Goal: Task Accomplishment & Management: Manage account settings

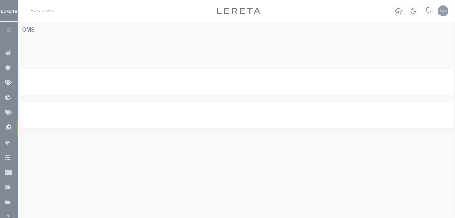
select select "200"
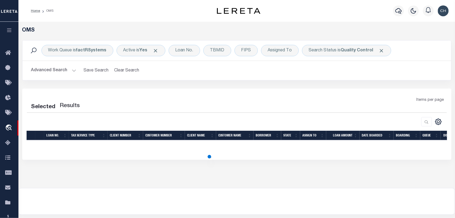
select select "200"
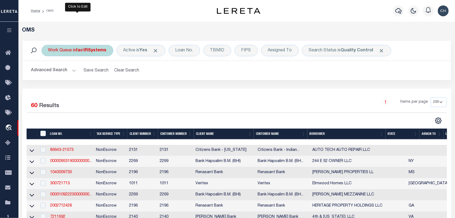
click at [66, 50] on div "Work Queue is factRSystems" at bounding box center [77, 50] width 72 height 11
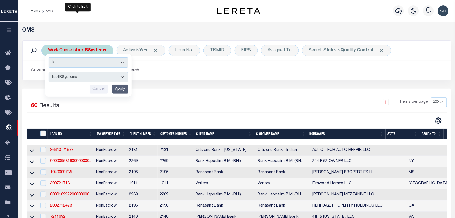
click at [64, 75] on select "--ALL-- factRSystems General ThoughtFocus" at bounding box center [89, 77] width 80 height 10
select select "THF"
click at [49, 72] on select "--ALL-- factRSystems General ThoughtFocus" at bounding box center [89, 77] width 80 height 10
click at [118, 86] on input "Apply" at bounding box center [120, 88] width 16 height 9
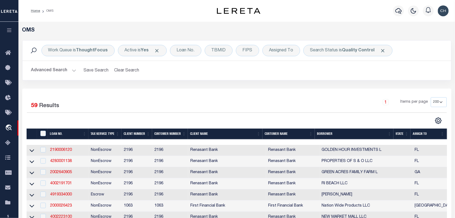
click at [44, 72] on button "Advanced Search" at bounding box center [53, 70] width 45 height 11
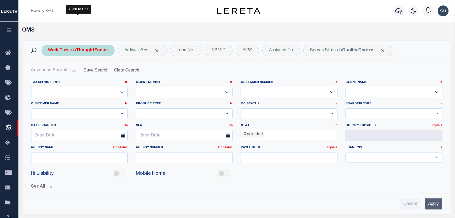
click at [71, 50] on div "Work Queue is ThoughtFocus" at bounding box center [77, 50] width 73 height 11
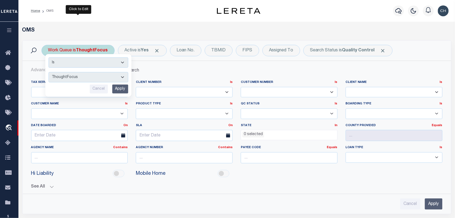
click at [71, 75] on select "--ALL-- factRSystems General ThoughtFocus" at bounding box center [89, 77] width 80 height 10
select select "FAC"
click at [49, 72] on select "--ALL-- factRSystems General ThoughtFocus" at bounding box center [89, 77] width 80 height 10
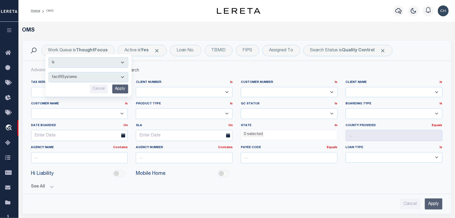
click at [133, 86] on div "Client Number Is Is Contains 1011 1012 1013 1014 1019 1042 1049 1052 1053 1055 …" at bounding box center [184, 90] width 105 height 21
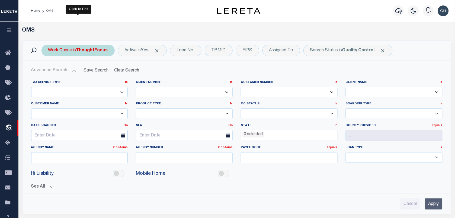
click at [87, 49] on b "ThoughtFocus" at bounding box center [92, 50] width 32 height 4
select select "THF"
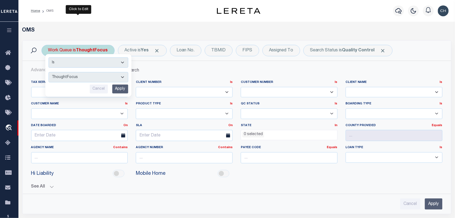
click at [115, 88] on input "Apply" at bounding box center [120, 88] width 16 height 9
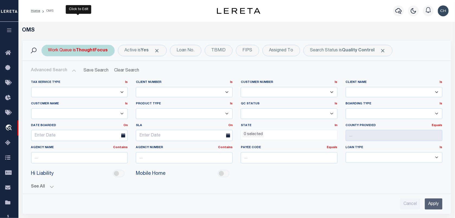
click at [78, 49] on div "Work Queue is ThoughtFocus" at bounding box center [77, 50] width 73 height 11
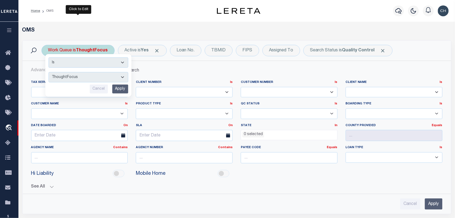
click at [87, 78] on select "--ALL-- factRSystems General ThoughtFocus" at bounding box center [89, 77] width 80 height 10
select select "FAC"
click at [49, 72] on select "--ALL-- factRSystems General ThoughtFocus" at bounding box center [89, 77] width 80 height 10
click at [121, 88] on input "Apply" at bounding box center [120, 88] width 16 height 9
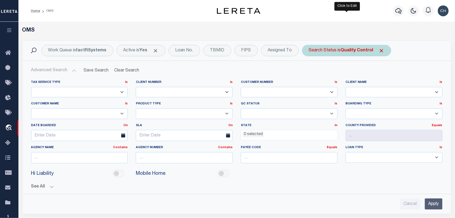
click at [333, 51] on div "Search Status is Quality Control" at bounding box center [346, 50] width 89 height 11
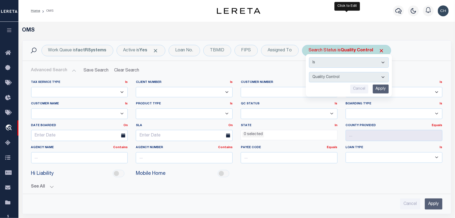
click at [339, 76] on select "Automated Search Bad Parcel Complete Duplicate Parcel High Dollar Reporting In …" at bounding box center [349, 77] width 80 height 10
select select "RD"
click at [309, 72] on select "Automated Search Bad Parcel Complete Duplicate Parcel High Dollar Reporting In …" at bounding box center [349, 77] width 80 height 10
click at [384, 92] on input "Apply" at bounding box center [381, 88] width 16 height 9
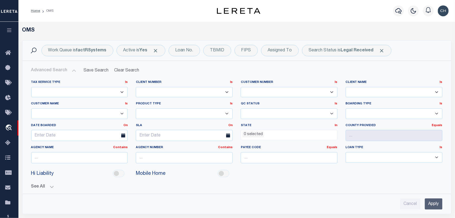
click at [434, 205] on input "Apply" at bounding box center [434, 203] width 18 height 11
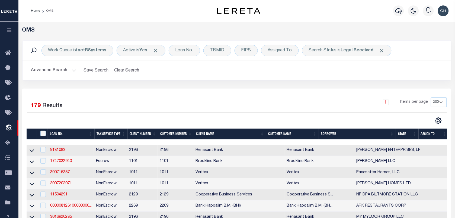
click at [42, 71] on button "Advanced Search" at bounding box center [53, 70] width 45 height 11
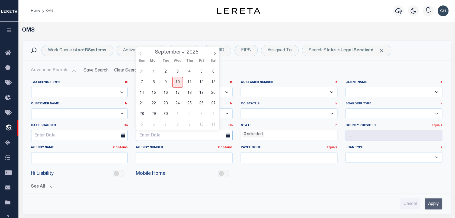
click at [196, 138] on input "text" at bounding box center [184, 135] width 97 height 11
click at [176, 85] on span "10" at bounding box center [177, 82] width 11 height 11
type input "[DATE]"
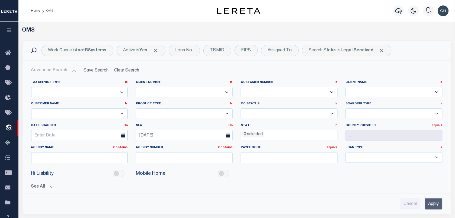
click at [233, 125] on label "SLA On On After Before Between" at bounding box center [184, 125] width 105 height 5
click at [230, 125] on link "On" at bounding box center [230, 125] width 4 height 3
click at [215, 145] on link "Before" at bounding box center [211, 147] width 43 height 8
click at [370, 186] on button "See All" at bounding box center [236, 186] width 411 height 5
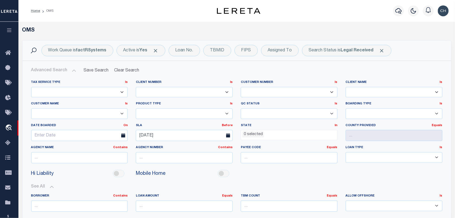
scroll to position [102, 0]
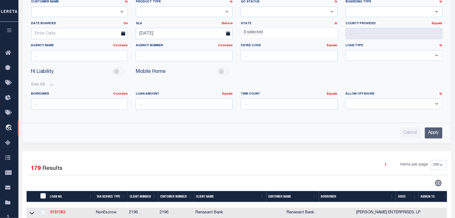
click at [431, 136] on input "Apply" at bounding box center [434, 132] width 18 height 11
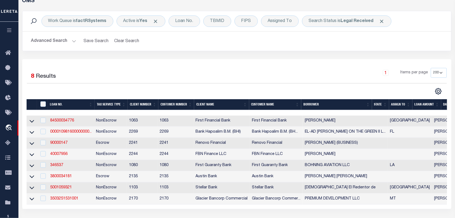
scroll to position [0, 0]
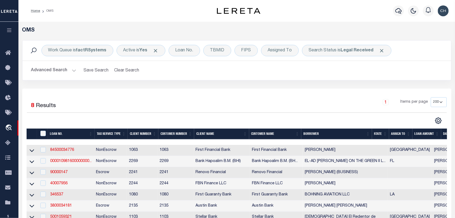
click at [67, 69] on button "Advanced Search" at bounding box center [53, 70] width 45 height 11
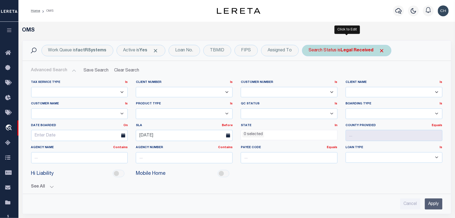
click at [344, 54] on div "Search Status is Legal Received" at bounding box center [346, 50] width 89 height 11
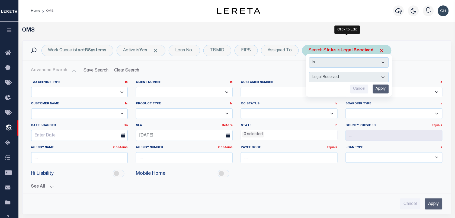
click at [341, 76] on select "Automated Search Bad Parcel Complete Duplicate Parcel High Dollar Reporting In …" at bounding box center [349, 77] width 80 height 10
select select "IP"
click at [309, 72] on select "Automated Search Bad Parcel Complete Duplicate Parcel High Dollar Reporting In …" at bounding box center [349, 77] width 80 height 10
click at [377, 89] on input "Apply" at bounding box center [381, 88] width 16 height 9
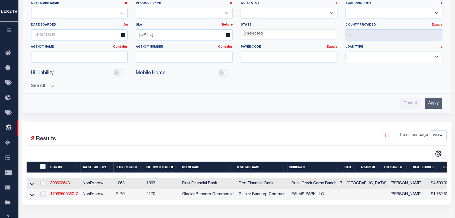
scroll to position [68, 0]
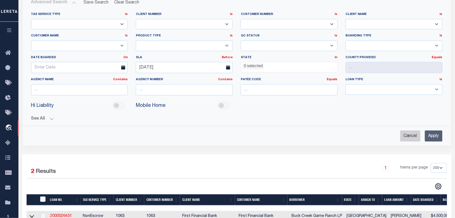
click at [406, 133] on input "Cancel" at bounding box center [410, 135] width 20 height 11
checkbox input "true"
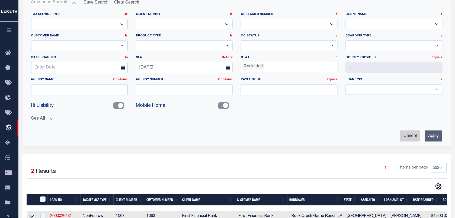
checkbox input "false"
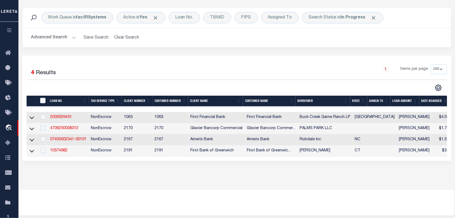
scroll to position [0, 0]
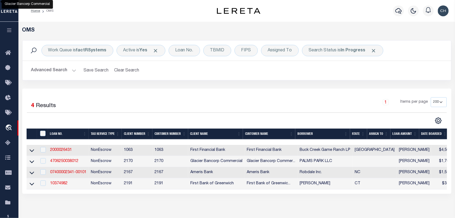
click at [49, 69] on button "Advanced Search" at bounding box center [53, 70] width 45 height 11
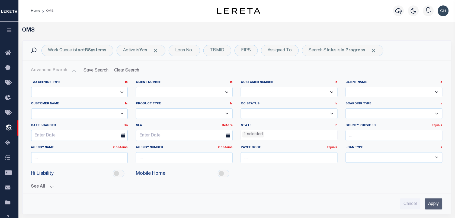
click at [246, 133] on li "1 selected" at bounding box center [253, 134] width 22 height 6
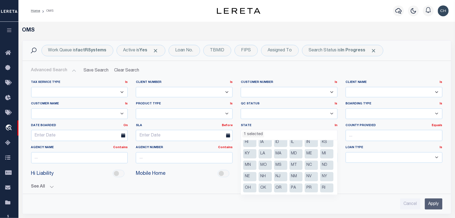
scroll to position [73, 0]
click at [257, 186] on li "Blank" at bounding box center [249, 187] width 13 height 9
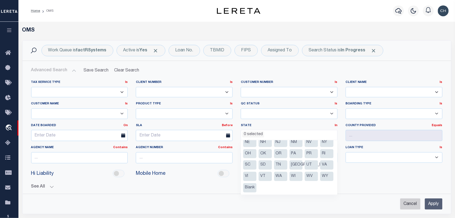
click at [412, 202] on input "Cancel" at bounding box center [410, 203] width 20 height 11
checkbox input "true"
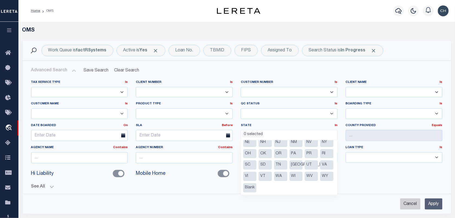
checkbox input "false"
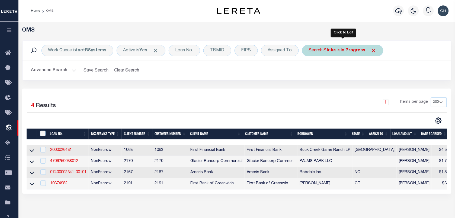
click at [340, 53] on div "Search Status is In Progress" at bounding box center [342, 50] width 81 height 11
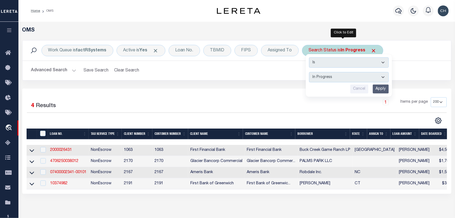
click at [335, 80] on select "Automated Search Bad Parcel Complete Duplicate Parcel High Dollar Reporting In …" at bounding box center [349, 77] width 80 height 10
select select "RD"
click at [309, 72] on select "Automated Search Bad Parcel Complete Duplicate Parcel High Dollar Reporting In …" at bounding box center [349, 77] width 80 height 10
click at [382, 91] on input "Apply" at bounding box center [381, 88] width 16 height 9
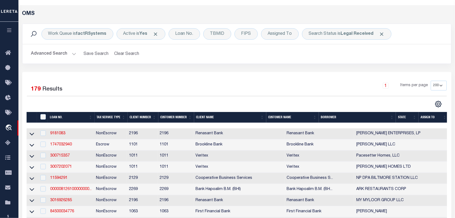
scroll to position [0, 0]
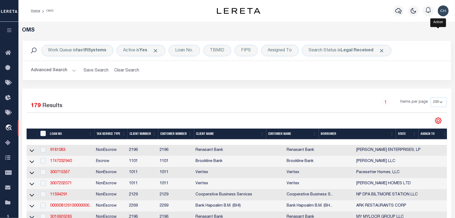
click at [437, 119] on icon "" at bounding box center [438, 120] width 7 height 7
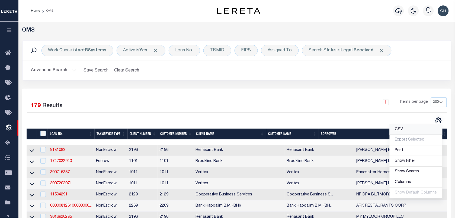
click at [420, 131] on link "CSV" at bounding box center [416, 129] width 53 height 11
click at [159, 108] on div "1 Items per page 10 25 50 100 200" at bounding box center [290, 104] width 313 height 14
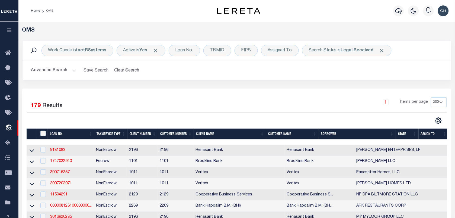
click at [175, 108] on div "1 Items per page 10 25 50 100 200" at bounding box center [290, 104] width 313 height 14
click at [73, 55] on div "Work Queue is factRSystems" at bounding box center [77, 50] width 72 height 11
select select "FAC"
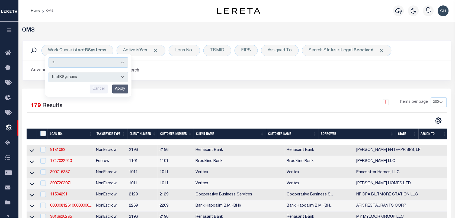
click at [243, 83] on div "Work Queue is factRSystems Is Contains --ALL-- factRSystems General ThoughtFocu…" at bounding box center [236, 64] width 437 height 48
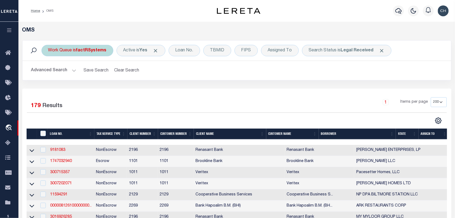
click at [82, 50] on b "factRSystems" at bounding box center [91, 50] width 30 height 4
select select "FAC"
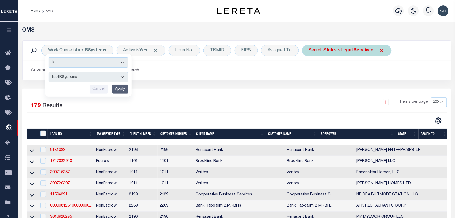
click at [321, 51] on div "Search Status is Legal Received" at bounding box center [346, 50] width 89 height 11
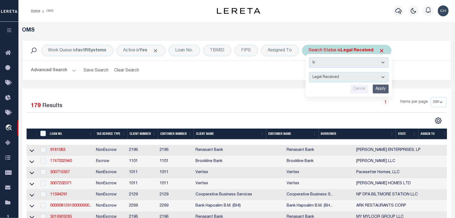
click at [328, 77] on select "Automated Search Bad Parcel Complete Duplicate Parcel High Dollar Reporting In …" at bounding box center [349, 77] width 80 height 10
select select "IP"
click at [309, 72] on select "Automated Search Bad Parcel Complete Duplicate Parcel High Dollar Reporting In …" at bounding box center [349, 77] width 80 height 10
click at [378, 90] on input "Apply" at bounding box center [381, 88] width 16 height 9
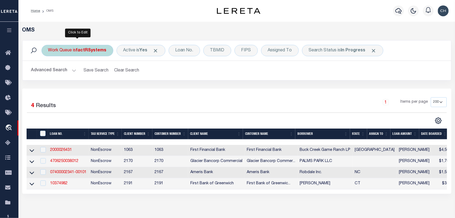
click at [73, 54] on div "Work Queue is factRSystems" at bounding box center [77, 50] width 72 height 11
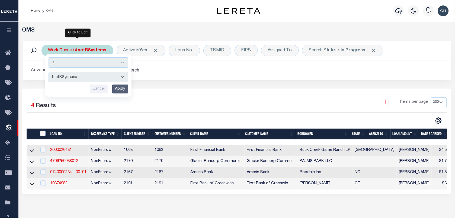
click at [74, 79] on select "--ALL-- factRSystems General ThoughtFocus" at bounding box center [89, 77] width 80 height 10
select select "THF"
click at [49, 72] on select "--ALL-- factRSystems General ThoughtFocus" at bounding box center [89, 77] width 80 height 10
click at [121, 88] on input "Apply" at bounding box center [120, 88] width 16 height 9
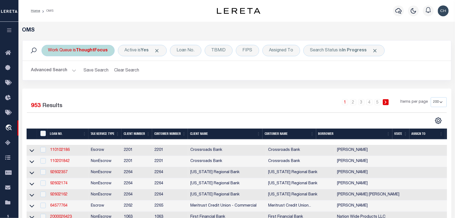
click at [65, 55] on div "Work Queue is ThoughtFocus" at bounding box center [77, 50] width 73 height 11
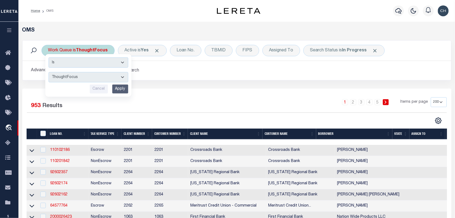
click at [70, 75] on select "--ALL-- factRSystems General ThoughtFocus" at bounding box center [89, 77] width 80 height 10
click at [68, 75] on select "--ALL-- factRSystems General ThoughtFocus" at bounding box center [89, 77] width 80 height 10
select select "FAC_GEN_THF"
click at [49, 72] on select "--ALL-- factRSystems General ThoughtFocus" at bounding box center [89, 77] width 80 height 10
click at [123, 87] on input "Apply" at bounding box center [120, 88] width 16 height 9
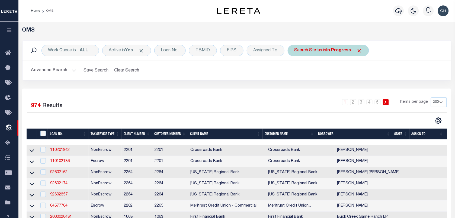
click at [315, 55] on div "Search Status is In Progress" at bounding box center [328, 50] width 81 height 11
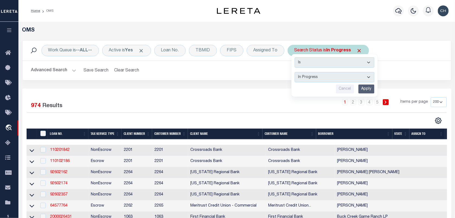
click at [320, 75] on select "Automated Search Bad Parcel Complete Duplicate Parcel High Dollar Reporting In …" at bounding box center [335, 77] width 80 height 10
select select "RD"
click at [296, 72] on select "Automated Search Bad Parcel Complete Duplicate Parcel High Dollar Reporting In …" at bounding box center [335, 77] width 80 height 10
click at [371, 88] on input "Apply" at bounding box center [367, 88] width 16 height 9
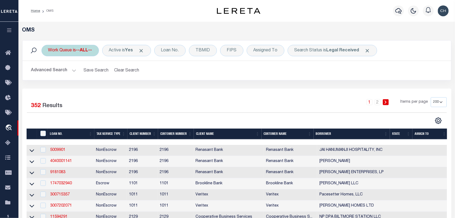
click at [72, 53] on div "Work Queue is --ALL--" at bounding box center [69, 50] width 57 height 11
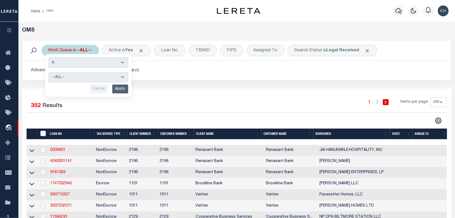
click at [78, 78] on select "--ALL-- factRSystems General ThoughtFocus" at bounding box center [89, 77] width 80 height 10
select select "THF"
click at [49, 72] on select "--ALL-- factRSystems General ThoughtFocus" at bounding box center [89, 77] width 80 height 10
click at [117, 91] on input "Apply" at bounding box center [120, 88] width 16 height 9
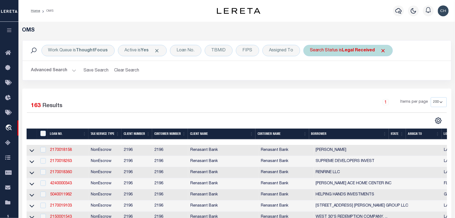
click at [329, 55] on div "Search Status is Legal Received" at bounding box center [347, 50] width 89 height 11
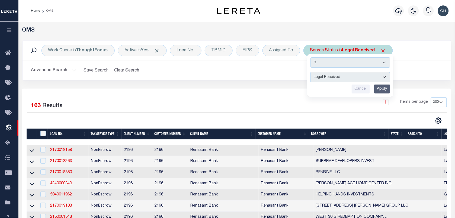
click at [338, 76] on select "Automated Search Bad Parcel Complete Duplicate Parcel High Dollar Reporting In …" at bounding box center [351, 77] width 80 height 10
select select "IP"
click at [311, 72] on select "Automated Search Bad Parcel Complete Duplicate Parcel High Dollar Reporting In …" at bounding box center [351, 77] width 80 height 10
click at [384, 93] on input "Apply" at bounding box center [382, 88] width 16 height 9
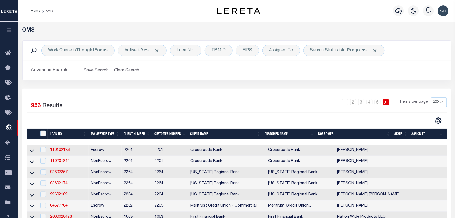
click at [434, 100] on select "10 25 50 100 200" at bounding box center [439, 102] width 16 height 10
drag, startPoint x: 380, startPoint y: 100, endPoint x: 318, endPoint y: 109, distance: 62.8
click at [380, 100] on link "5" at bounding box center [378, 102] width 6 height 6
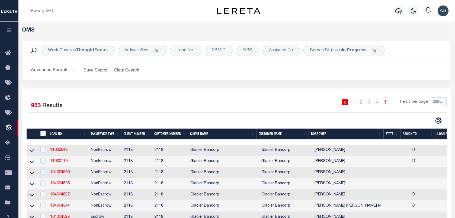
click at [398, 82] on div "Work Queue is ThoughtFocus Active is Yes Loan No. TBMID FIPS Assigned To Search…" at bounding box center [236, 64] width 437 height 48
click at [341, 56] on div "Work Queue is ThoughtFocus Active is Yes Loan No. TBMID FIPS Assigned To Search…" at bounding box center [237, 50] width 429 height 20
click at [338, 52] on div "Search Status is In Progress" at bounding box center [343, 50] width 81 height 11
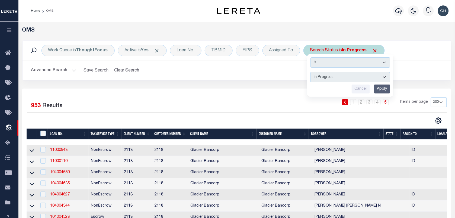
click at [335, 78] on select "Automated Search Bad Parcel Complete Duplicate Parcel High Dollar Reporting In …" at bounding box center [351, 77] width 80 height 10
select select "RD"
click at [311, 72] on select "Automated Search Bad Parcel Complete Duplicate Parcel High Dollar Reporting In …" at bounding box center [351, 77] width 80 height 10
click at [377, 87] on input "Apply" at bounding box center [382, 88] width 16 height 9
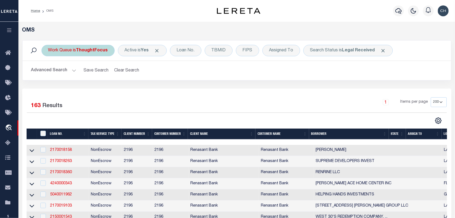
click at [82, 54] on div "Work Queue is ThoughtFocus" at bounding box center [77, 50] width 73 height 11
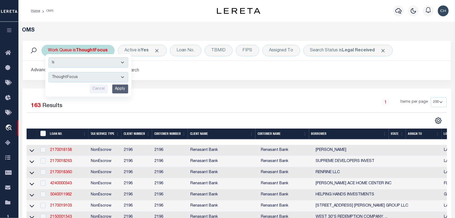
click at [77, 75] on select "--ALL-- factRSystems General ThoughtFocus" at bounding box center [89, 77] width 80 height 10
click at [49, 72] on select "--ALL-- factRSystems General ThoughtFocus" at bounding box center [89, 77] width 80 height 10
click at [74, 78] on select "--ALL-- factRSystems General ThoughtFocus" at bounding box center [89, 77] width 80 height 10
select select "FAC"
click at [49, 72] on select "--ALL-- factRSystems General ThoughtFocus" at bounding box center [89, 77] width 80 height 10
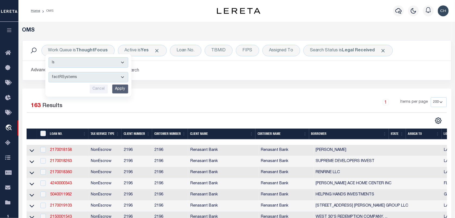
click at [124, 90] on input "Apply" at bounding box center [120, 88] width 16 height 9
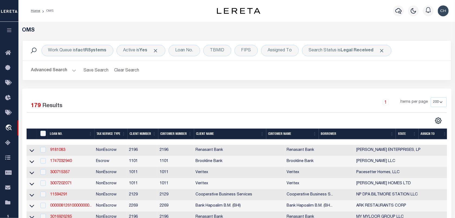
click at [59, 71] on button "Advanced Search" at bounding box center [53, 70] width 45 height 11
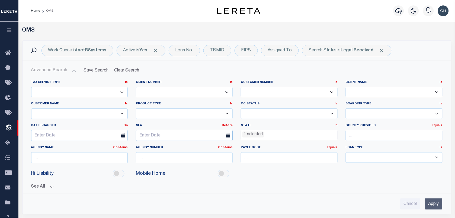
click at [195, 135] on input "text" at bounding box center [184, 135] width 97 height 11
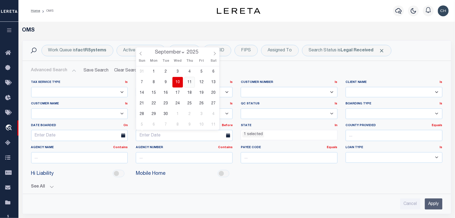
click at [189, 80] on span "11" at bounding box center [189, 82] width 11 height 11
type input "[DATE]"
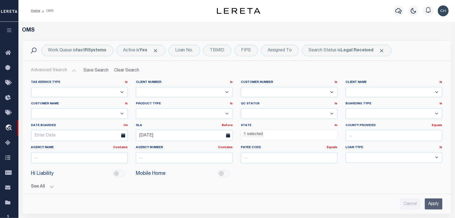
click at [259, 136] on li "1 selected" at bounding box center [253, 134] width 22 height 6
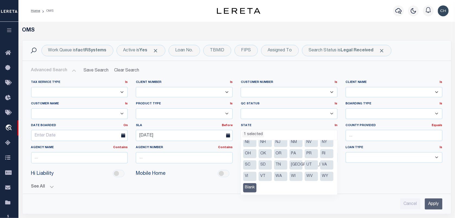
scroll to position [68, 0]
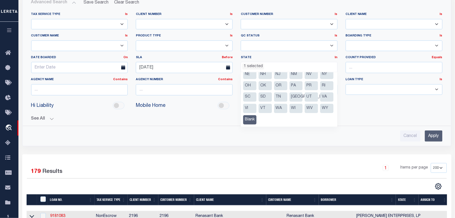
click at [257, 119] on li "Blank" at bounding box center [249, 119] width 13 height 9
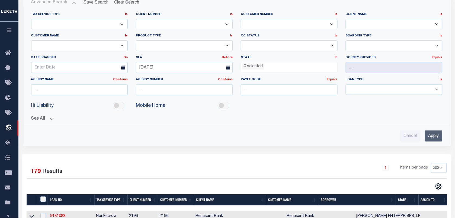
click at [434, 139] on input "Apply" at bounding box center [434, 135] width 18 height 11
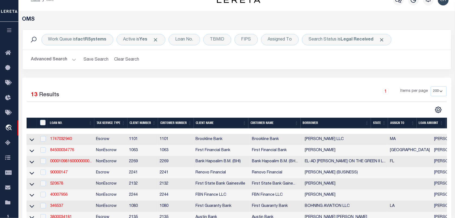
scroll to position [0, 0]
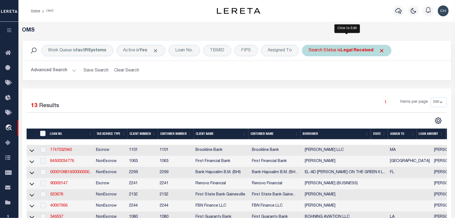
click at [335, 55] on div "Search Status is Legal Received" at bounding box center [346, 50] width 89 height 11
select select "QC"
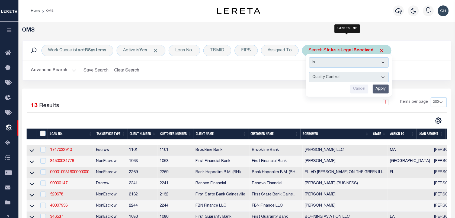
click at [376, 88] on input "Apply" at bounding box center [381, 88] width 16 height 9
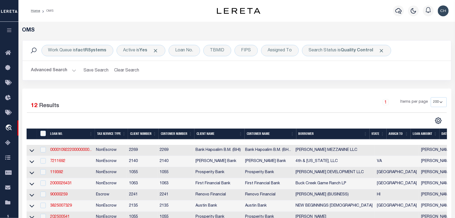
click at [61, 68] on button "Advanced Search" at bounding box center [53, 70] width 45 height 11
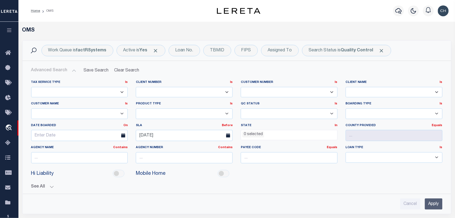
scroll to position [68, 0]
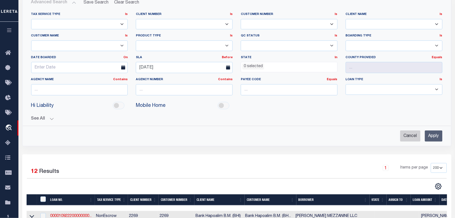
drag, startPoint x: 409, startPoint y: 137, endPoint x: 394, endPoint y: 136, distance: 14.7
click at [409, 137] on input "Cancel" at bounding box center [410, 135] width 20 height 11
checkbox input "true"
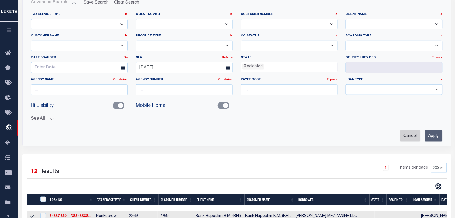
checkbox input "true"
checkbox input "false"
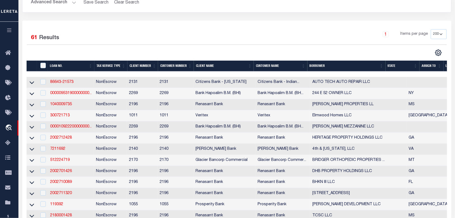
scroll to position [0, 0]
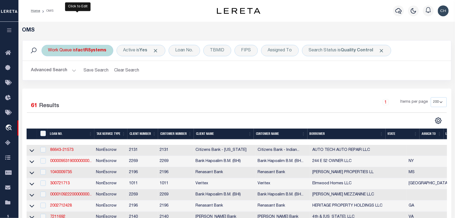
click at [64, 52] on div "Work Queue is factRSystems" at bounding box center [77, 50] width 72 height 11
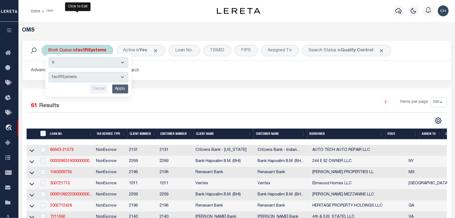
click at [74, 76] on select "--ALL-- factRSystems General ThoughtFocus" at bounding box center [89, 77] width 80 height 10
select select "THF"
click at [49, 72] on select "--ALL-- factRSystems General ThoughtFocus" at bounding box center [89, 77] width 80 height 10
click at [117, 90] on input "Apply" at bounding box center [120, 88] width 16 height 9
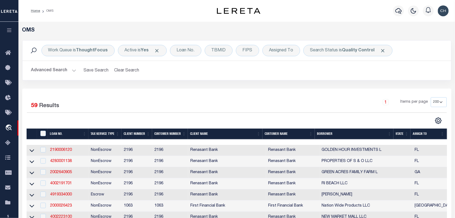
click at [60, 72] on button "Advanced Search" at bounding box center [53, 70] width 45 height 11
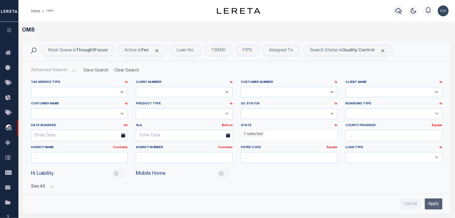
click at [250, 132] on li "1 selected" at bounding box center [253, 134] width 22 height 6
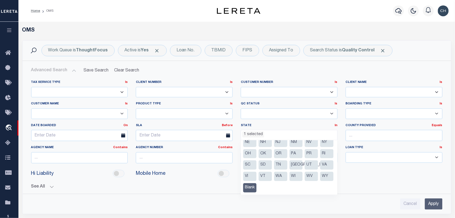
scroll to position [73, 0]
click at [257, 190] on li "Blank" at bounding box center [249, 187] width 13 height 9
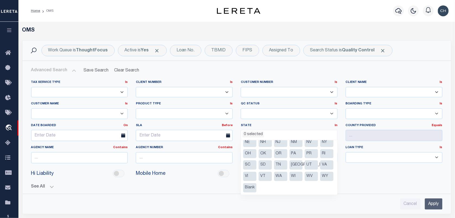
click at [331, 197] on div "Cancel Apply" at bounding box center [237, 201] width 420 height 15
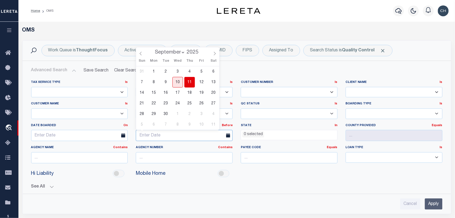
click at [201, 135] on input "text" at bounding box center [184, 135] width 97 height 11
click at [193, 82] on span "11" at bounding box center [189, 82] width 11 height 11
type input "[DATE]"
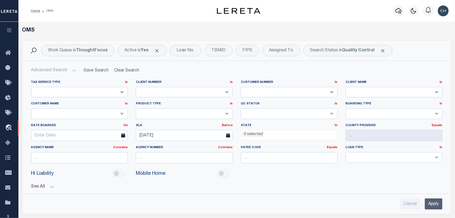
click at [433, 205] on input "Apply" at bounding box center [434, 203] width 18 height 11
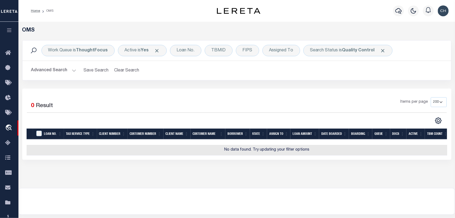
click at [51, 69] on button "Advanced Search" at bounding box center [53, 70] width 45 height 11
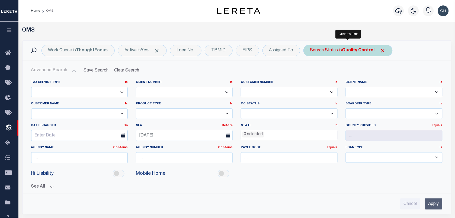
click at [332, 48] on div "Search Status is Quality Control" at bounding box center [347, 50] width 89 height 11
select select "QC"
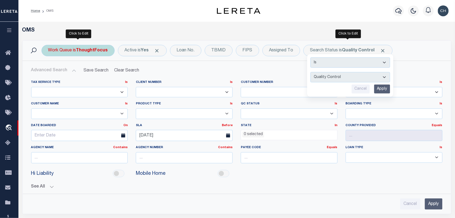
click at [54, 48] on div "Work Queue is ThoughtFocus" at bounding box center [77, 50] width 73 height 11
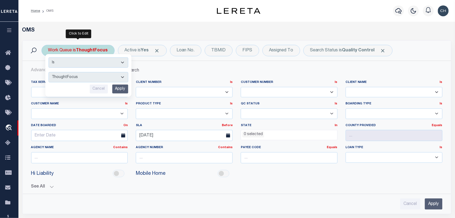
select select "FAC"
click at [123, 88] on input "Apply" at bounding box center [120, 88] width 16 height 9
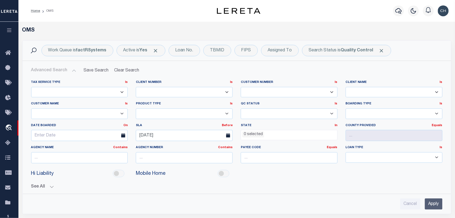
click at [434, 208] on input "Apply" at bounding box center [434, 203] width 18 height 11
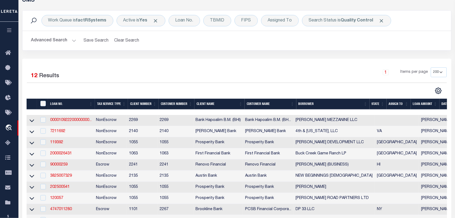
scroll to position [0, 0]
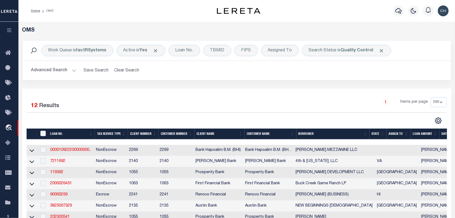
click at [64, 69] on button "Advanced Search" at bounding box center [53, 70] width 45 height 11
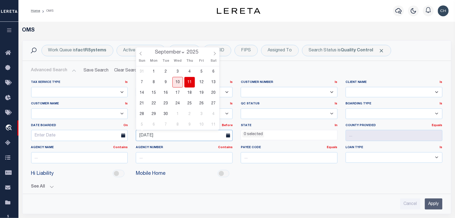
click at [172, 133] on input "[DATE]" at bounding box center [184, 135] width 97 height 11
click at [177, 82] on span "10" at bounding box center [177, 82] width 11 height 11
type input "[DATE]"
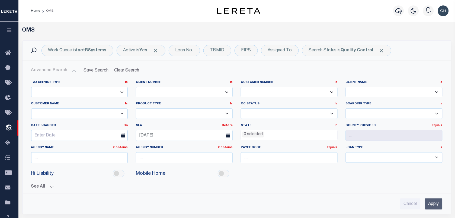
click at [270, 172] on div "Hi Liability Mobile Home" at bounding box center [237, 173] width 420 height 12
click at [439, 202] on input "Apply" at bounding box center [434, 203] width 18 height 11
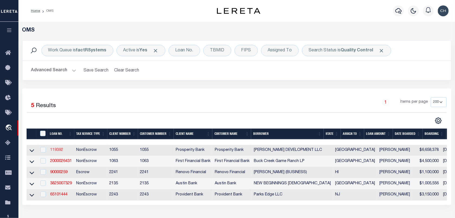
click at [57, 150] on link "119392" at bounding box center [56, 150] width 13 height 4
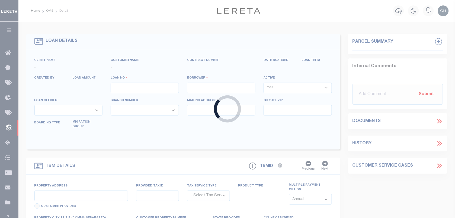
type input "119392"
type input "[PERSON_NAME] DEVELOPMENT LLC"
select select
type input "[STREET_ADDRESS][PERSON_NAME]"
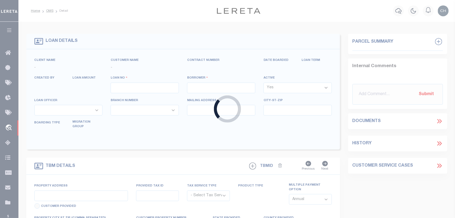
type input "CONROE TX 77301"
select select
select select "NonEscrow"
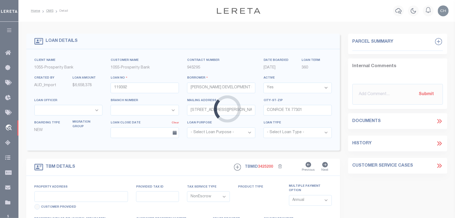
select select "10726"
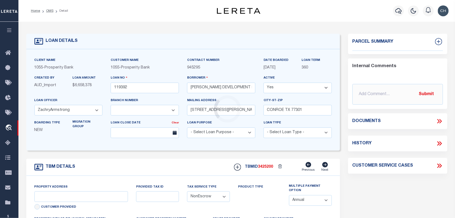
select select "3839"
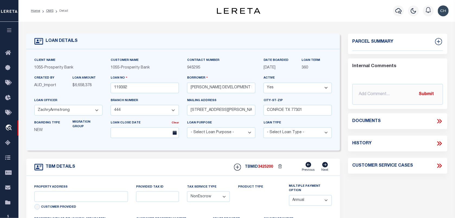
type input "S LINE OF [GEOGRAPHIC_DATA]"
select select
type input "CONROE, TX 77306"
type input "[GEOGRAPHIC_DATA]"
type textarea "TRACT 1: BEING A 34.458 ACRE TRACT OF LAND SITUATED IN THE [PERSON_NAME] SURVEY…"
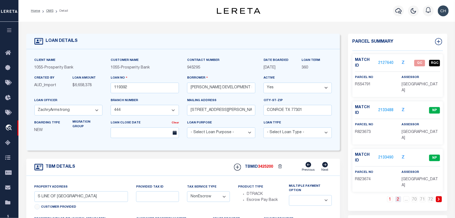
click at [399, 196] on link "2" at bounding box center [398, 199] width 6 height 6
click at [439, 197] on icon at bounding box center [439, 198] width 2 height 3
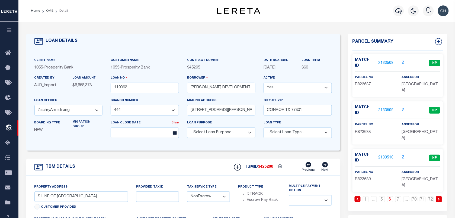
click at [439, 197] on icon at bounding box center [439, 198] width 2 height 3
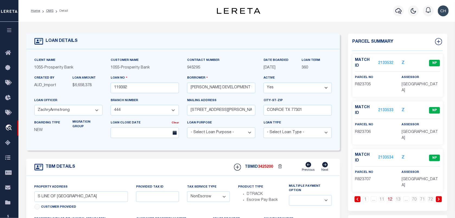
click at [439, 197] on icon at bounding box center [439, 198] width 2 height 3
click at [386, 107] on link "2133545" at bounding box center [386, 110] width 15 height 6
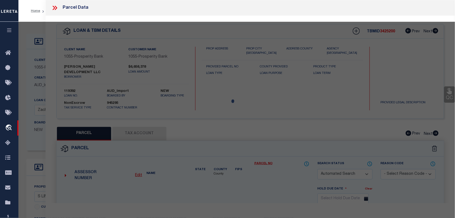
checkbox input "false"
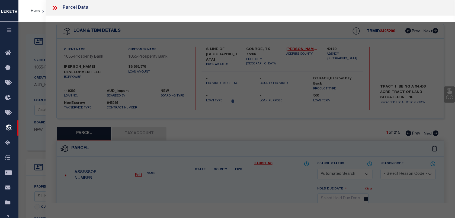
select select "NP"
type input "[PERSON_NAME] DEVELOPMENT LLC"
select select
type textarea "Baron Village 01 BLK 1 LOT 43"
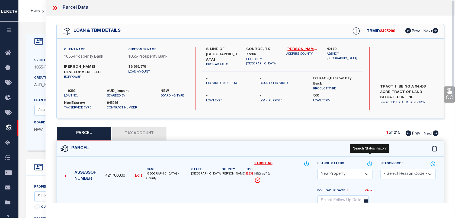
click at [370, 162] on icon at bounding box center [370, 163] width 1 height 2
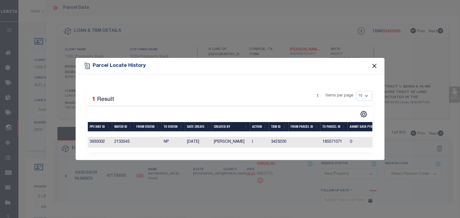
click at [371, 64] on button "Close" at bounding box center [374, 65] width 7 height 7
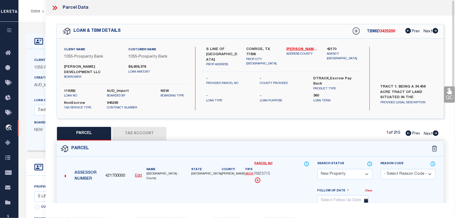
click at [55, 8] on icon at bounding box center [54, 8] width 2 height 4
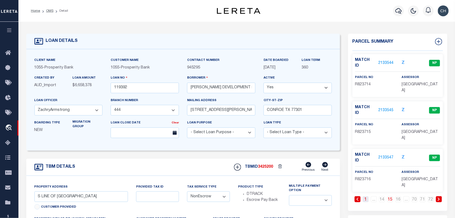
click at [365, 196] on link "1" at bounding box center [366, 199] width 6 height 6
click at [381, 60] on link "2127640" at bounding box center [386, 63] width 15 height 6
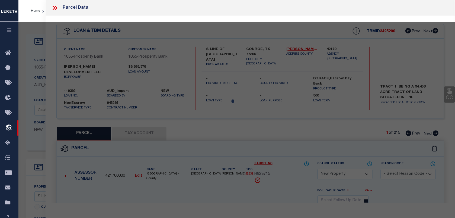
select select "AS"
checkbox input "false"
select select "QC"
type input "[PERSON_NAME] DEVELOPMENT LLC"
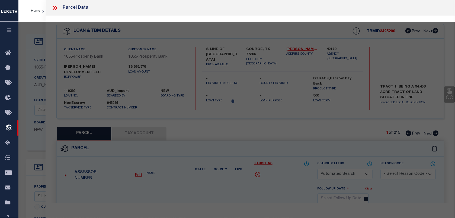
select select "AGF"
select select "ADD"
type textarea "A0635 [PERSON_NAME], TR 2A-1, 34.4560 ACRES"
type textarea "we have incorrect parcel and borrower parcel should be 55479100 & [PERSON_NAME]…"
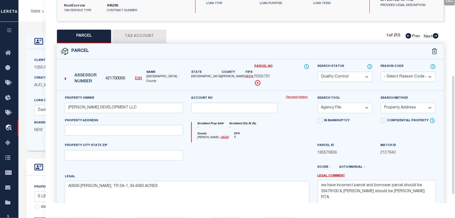
scroll to position [136, 0]
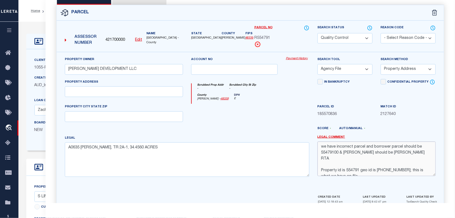
drag, startPoint x: 322, startPoint y: 143, endPoint x: 409, endPoint y: 147, distance: 87.2
click at [409, 147] on textarea "we have incorrect parcel and borrower parcel should be 55479100 & [PERSON_NAME]…" at bounding box center [377, 158] width 118 height 34
click at [337, 150] on textarea "we have incorrect parcel and borrower parcel should be 55479100 & [PERSON_NAME]…" at bounding box center [377, 158] width 118 height 34
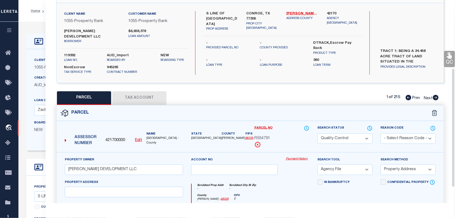
scroll to position [34, 0]
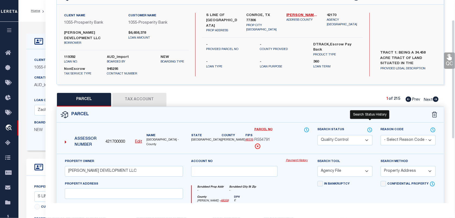
click at [370, 127] on icon at bounding box center [369, 130] width 5 height 6
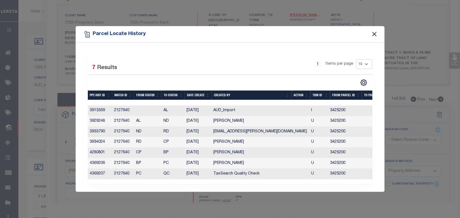
click at [374, 31] on button "Close" at bounding box center [374, 34] width 7 height 7
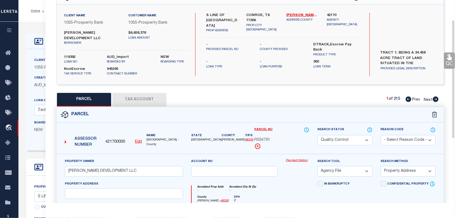
click at [161, 95] on button "Tax Account" at bounding box center [139, 100] width 54 height 14
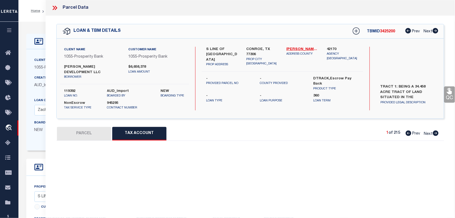
scroll to position [0, 0]
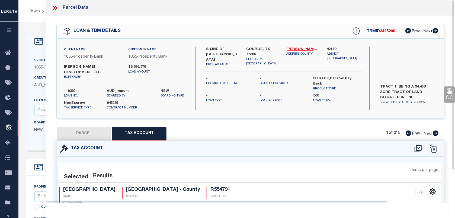
select select "100"
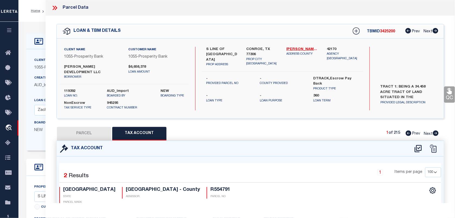
click at [103, 128] on button "PARCEL" at bounding box center [84, 134] width 54 height 14
select select "AS"
select select
checkbox input "false"
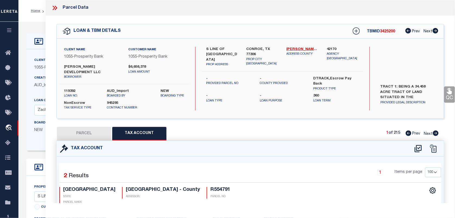
checkbox input "false"
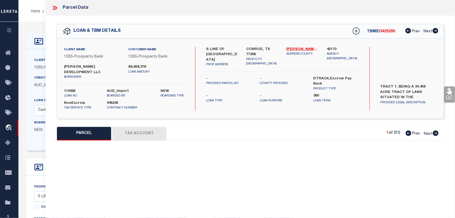
select select "QC"
type input "[PERSON_NAME] DEVELOPMENT LLC"
select select "AGF"
select select "ADD"
type textarea "A0635 [PERSON_NAME], TR 2A-1, 34.4560 ACRES"
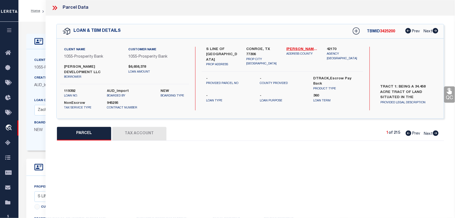
type textarea "we have incorrect parcel and borrower parcel should be 55479100 & [PERSON_NAME]…"
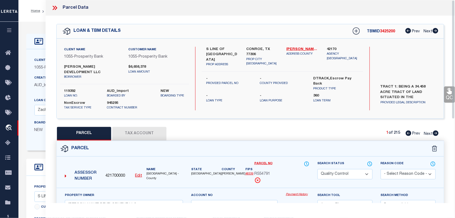
click at [59, 8] on div at bounding box center [56, 7] width 11 height 7
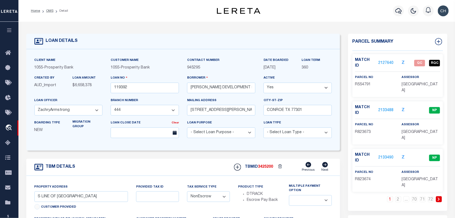
scroll to position [136, 0]
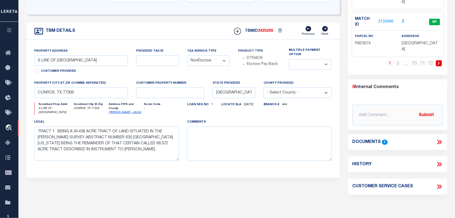
click at [442, 161] on icon at bounding box center [439, 164] width 7 height 7
select select "100"
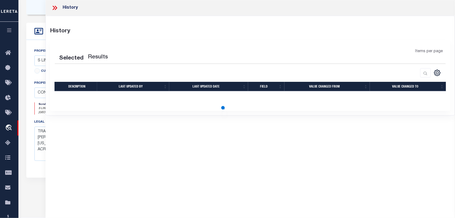
select select "100"
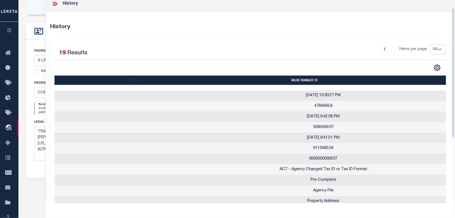
scroll to position [0, 0]
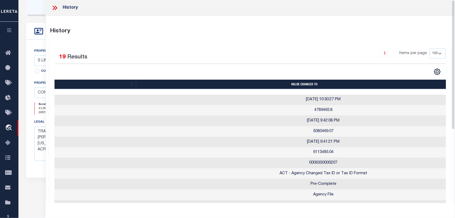
click at [56, 9] on icon at bounding box center [54, 7] width 7 height 7
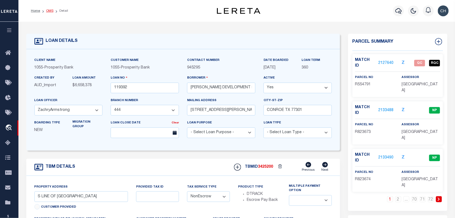
click at [48, 11] on link "OMS" at bounding box center [49, 10] width 7 height 3
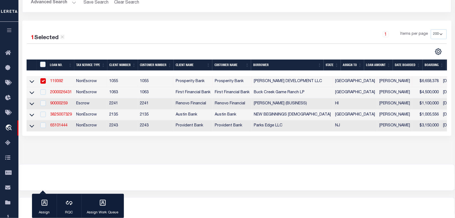
click at [46, 81] on input "checkbox" at bounding box center [42, 80] width 5 height 5
checkbox input "false"
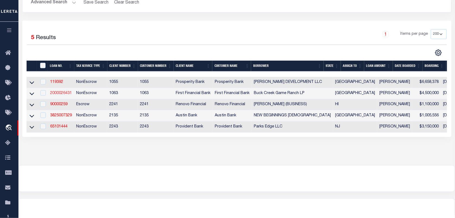
click at [58, 95] on link "2000026431" at bounding box center [61, 93] width 22 height 4
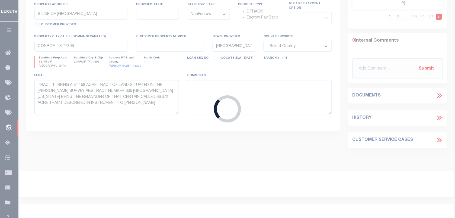
type input "2000026431"
type input "Buck Creek Game Ranch LP"
select select
select select "400"
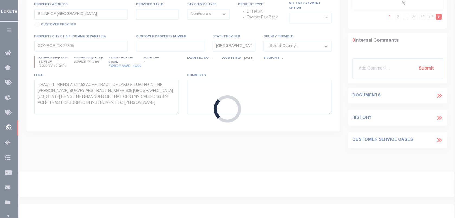
select select "773"
select select "490"
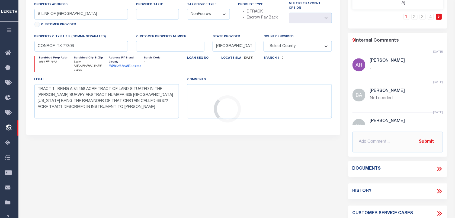
type input "1661 PR 1973"
select select
type input "Lawn [GEOGRAPHIC_DATA] 79530"
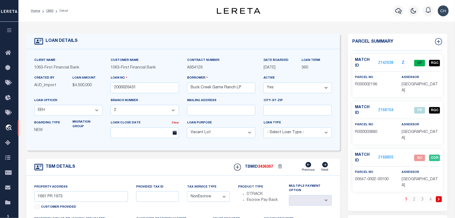
click at [384, 155] on link "2168805" at bounding box center [386, 158] width 15 height 6
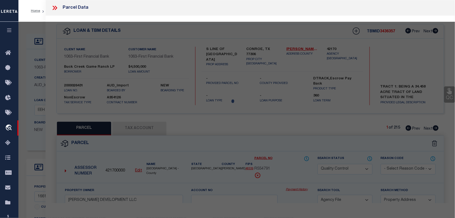
select select "AS"
select select
checkbox input "false"
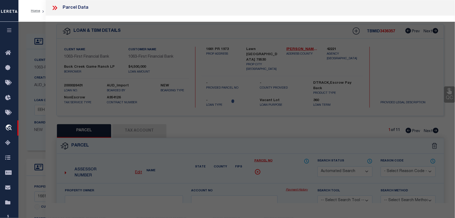
select select "QC"
type input "[PERSON_NAME] ASSETS LTD A TX PARTNE"
type input "00647.0002.00100"
type textarea "E [PERSON_NAME][GEOGRAPHIC_DATA]: 647, SU: 2"
type textarea "duplicate payee"
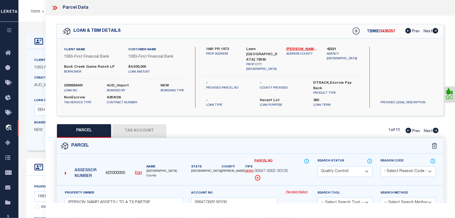
click at [57, 7] on icon at bounding box center [54, 7] width 7 height 7
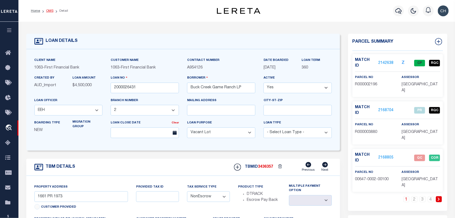
click at [51, 11] on link "OMS" at bounding box center [49, 10] width 7 height 3
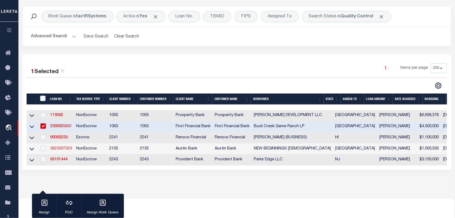
click at [53, 150] on link "3825007329" at bounding box center [61, 148] width 22 height 4
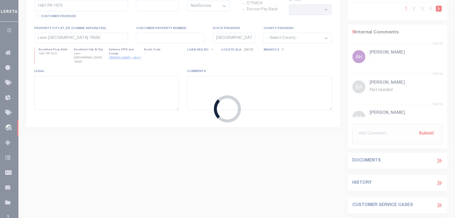
type input "3825007329"
type input "NEW BEGINNINGS [DEMOGRAPHIC_DATA]"
select select
type input "[STREET_ADDRESS][PERSON_NAME]"
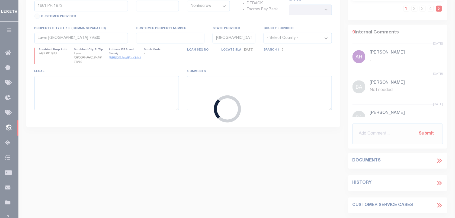
type input "[GEOGRAPHIC_DATA], [GEOGRAPHIC_DATA] 75604-9732"
select select "600"
select select "43973"
select select "2582"
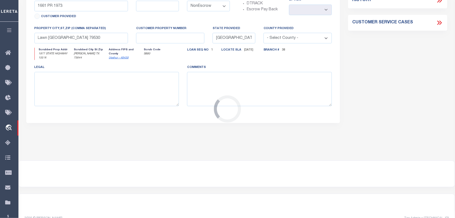
type input "1977 HWY 155 N"
select select
type input "[PERSON_NAME] TX 75644"
select select
type textarea "(CP) DT 8.036 [PERSON_NAME] SVY A483"
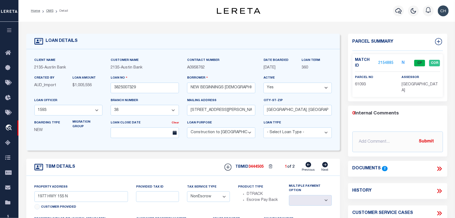
click at [323, 166] on icon at bounding box center [325, 164] width 6 height 5
type input "[STREET_ADDRESS][PERSON_NAME]"
select select
type input "[GEOGRAPHIC_DATA] TX 75604"
select select
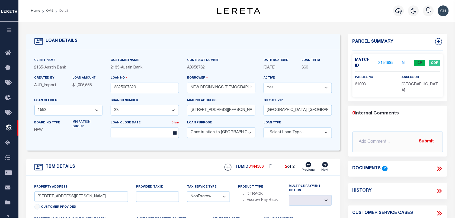
type textarea "(CP) DT 24.631 [PERSON_NAME] SVY A 186"
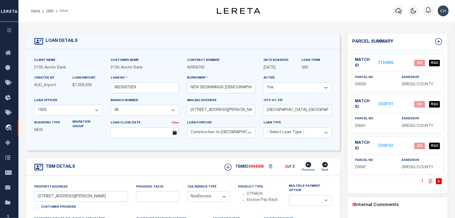
click at [430, 178] on link "2" at bounding box center [431, 181] width 6 height 6
click at [50, 11] on link "OMS" at bounding box center [49, 10] width 7 height 3
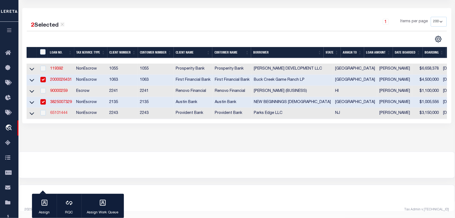
click at [60, 111] on link "65101444" at bounding box center [58, 113] width 17 height 4
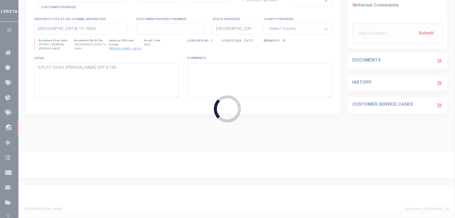
type input "65101444"
type input "Parks Edge LLC"
select select
type input "[DATE]"
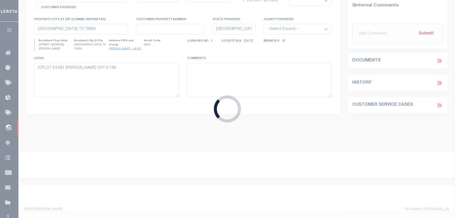
select select
select select "10"
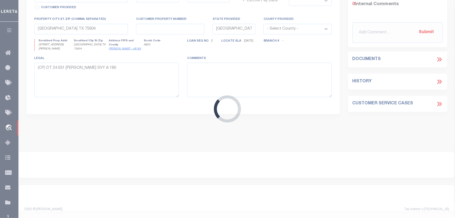
type input "[STREET_ADDRESS]"
select select
type input "HACKETTSTOWN NJ 07840-5001"
type input "NJ"
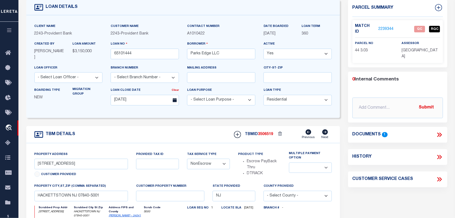
click at [440, 131] on icon at bounding box center [439, 134] width 7 height 7
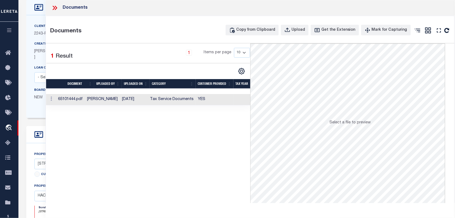
click at [200, 102] on td "YES" at bounding box center [215, 99] width 38 height 11
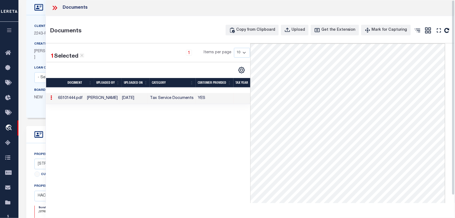
click at [57, 9] on icon at bounding box center [54, 7] width 7 height 7
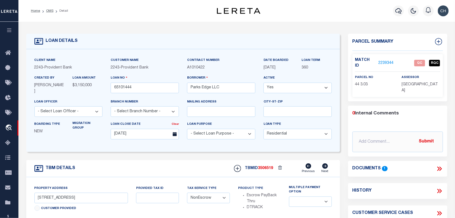
click at [50, 12] on li "OMS" at bounding box center [46, 10] width 13 height 5
click at [50, 9] on link "OMS" at bounding box center [49, 10] width 7 height 3
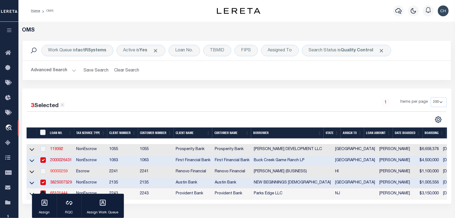
click at [61, 172] on link "90000259" at bounding box center [58, 171] width 17 height 4
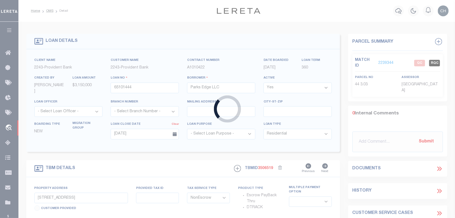
type input "90000259"
type input "[PERSON_NAME] (BUSINESS)"
select select
select select "10"
select select
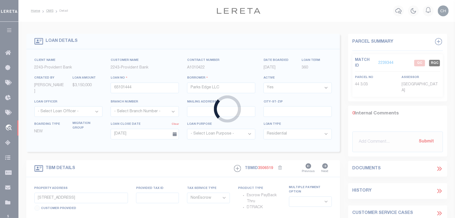
select select "Escrow"
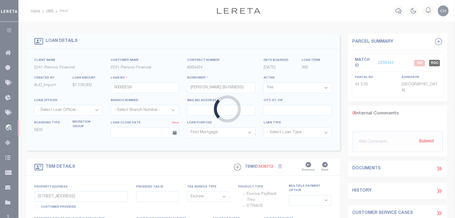
type input "[STREET_ADDRESS]"
select select
type input "KAPAA, HI 96746"
type input "a0kUS00000Avy1i"
type input "HI"
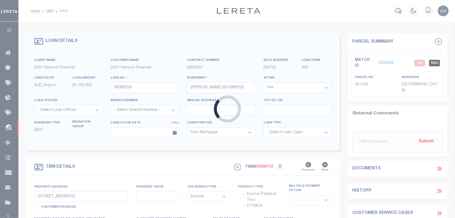
select select "25067"
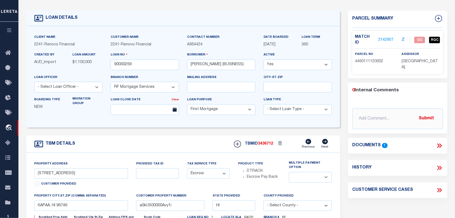
scroll to position [34, 0]
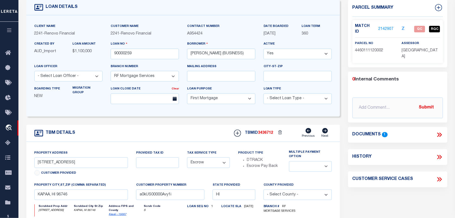
click at [438, 132] on icon at bounding box center [438, 134] width 2 height 4
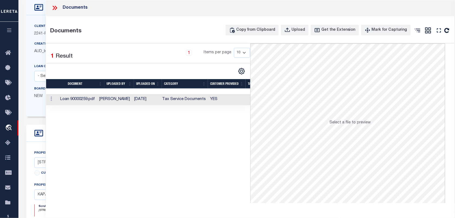
click at [177, 100] on td "Tax Service Documents" at bounding box center [184, 99] width 48 height 11
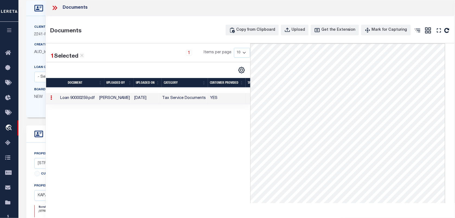
scroll to position [0, 0]
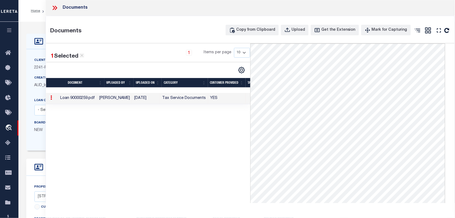
click at [59, 7] on div at bounding box center [56, 7] width 11 height 7
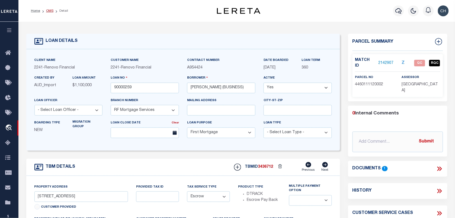
click at [49, 9] on link "OMS" at bounding box center [49, 10] width 7 height 3
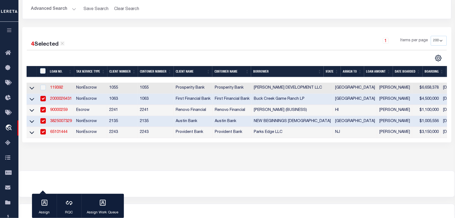
scroll to position [87, 0]
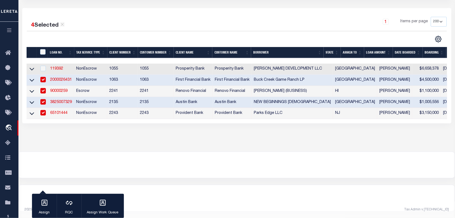
click at [61, 111] on link "65101444" at bounding box center [58, 113] width 17 height 4
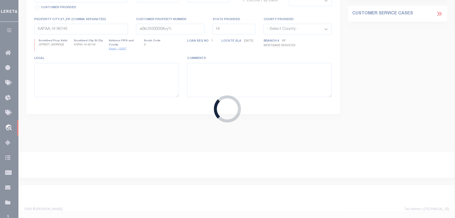
type input "65101444"
type input "Parks Edge LLC"
select select
type input "[DATE]"
select select
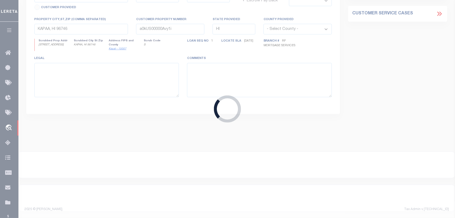
select select "10"
select select "NonEscrow"
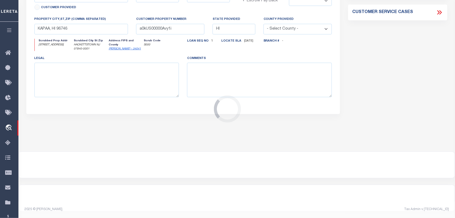
type input "[STREET_ADDRESS]"
select select
type input "HACKETTSTOWN NJ 07840-5001"
type input "NJ"
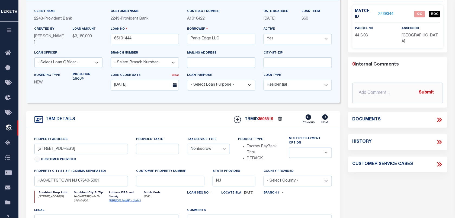
scroll to position [68, 0]
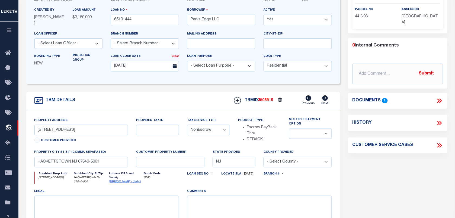
click at [147, 110] on div "Property Address [STREET_ADDRESS] Customer Provided Provided Tax ID Tax Service…" at bounding box center [183, 177] width 314 height 137
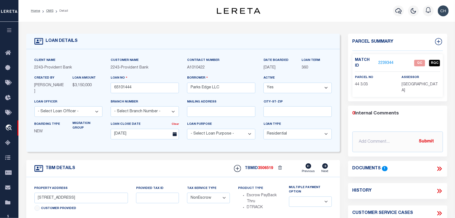
click at [48, 8] on li "OMS" at bounding box center [46, 10] width 13 height 5
click at [48, 9] on link "OMS" at bounding box center [49, 10] width 7 height 3
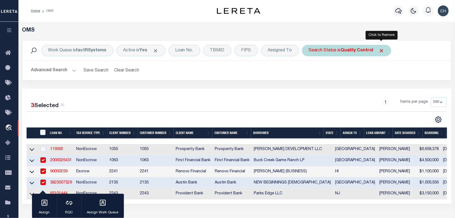
click at [381, 50] on span "Click to Remove" at bounding box center [382, 51] width 6 height 6
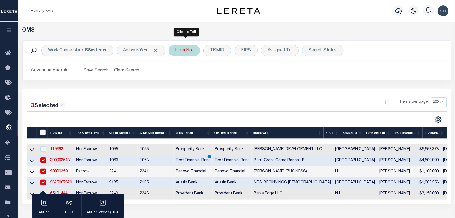
click at [181, 51] on div "Loan No." at bounding box center [184, 50] width 31 height 11
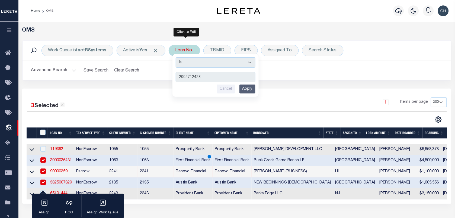
type input "2002712428"
click at [252, 88] on input "Apply" at bounding box center [247, 88] width 16 height 9
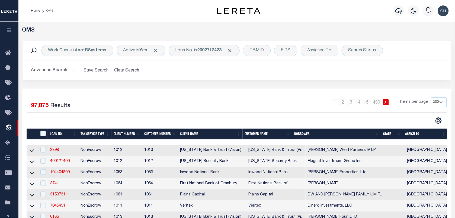
click at [59, 70] on button "Advanced Search" at bounding box center [53, 70] width 45 height 11
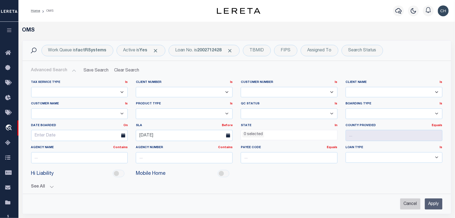
click at [405, 200] on input "Cancel" at bounding box center [410, 203] width 20 height 11
checkbox input "true"
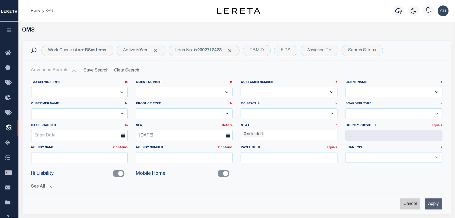
checkbox input "false"
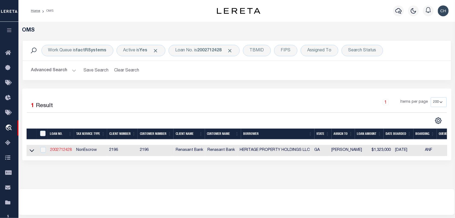
click at [52, 150] on link "2002712428" at bounding box center [61, 150] width 22 height 4
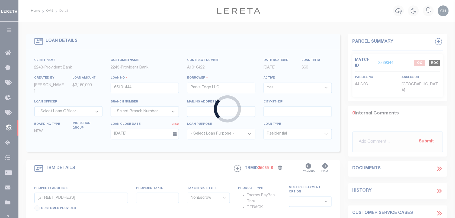
type input "2002712428"
type input "HERITAGE PROPERTY HOLDINGS LLC"
select select
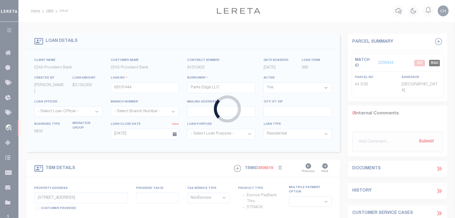
select select
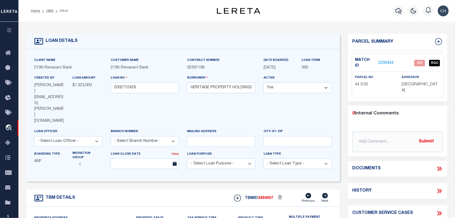
select select "4983"
type input "2125 ACRES OF CORNERSTONE"
radio input "true"
select select "NonEscrow"
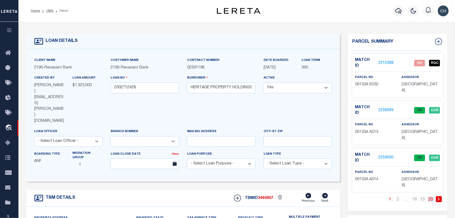
click at [433, 196] on link "20" at bounding box center [431, 199] width 6 height 6
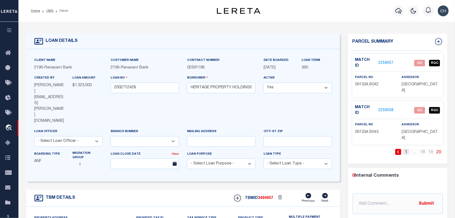
click at [405, 149] on link "1" at bounding box center [407, 152] width 6 height 6
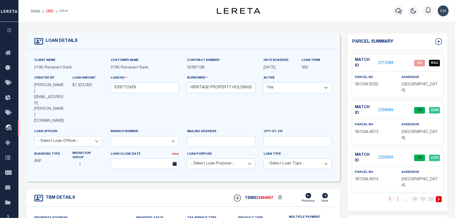
click at [51, 10] on link "OMS" at bounding box center [49, 10] width 7 height 3
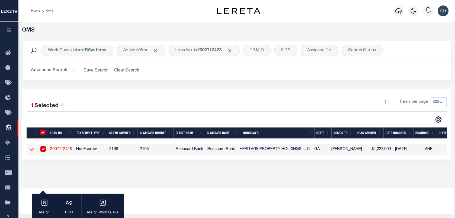
click at [33, 149] on icon at bounding box center [32, 149] width 5 height 6
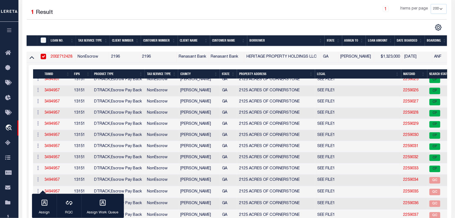
scroll to position [339, 0]
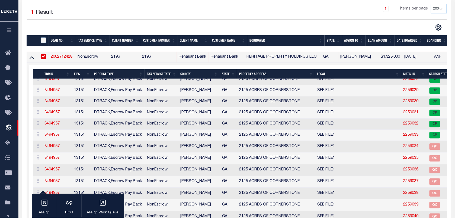
click at [410, 148] on link "2259034" at bounding box center [411, 146] width 15 height 4
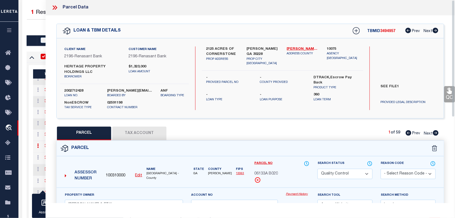
scroll to position [0, 0]
click at [57, 7] on icon at bounding box center [54, 7] width 7 height 7
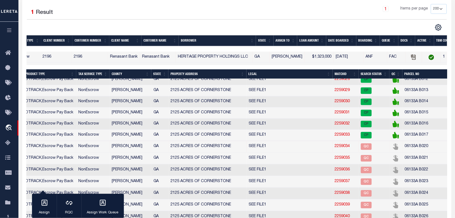
scroll to position [0, 89]
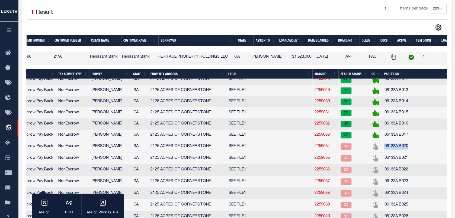
drag, startPoint x: 406, startPoint y: 174, endPoint x: 381, endPoint y: 176, distance: 24.5
click at [382, 152] on td "06133A B020" at bounding box center [416, 146] width 68 height 12
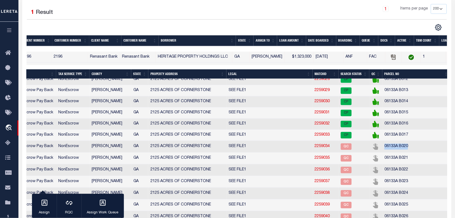
copy td "06133A B020"
click at [317, 17] on div "1 Items per page 10 25 50 100 200" at bounding box center [290, 11] width 313 height 14
click at [319, 39] on th "DATE BOARDED" at bounding box center [321, 40] width 30 height 11
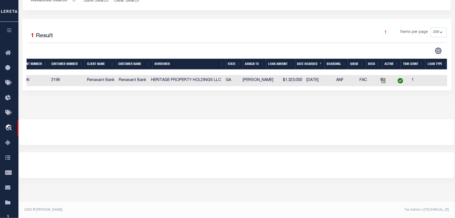
scroll to position [0, 0]
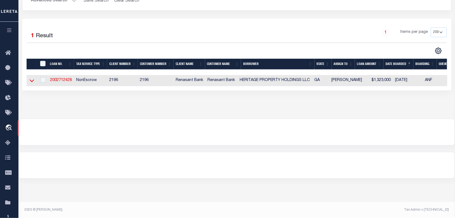
click at [32, 81] on icon at bounding box center [32, 81] width 5 height 6
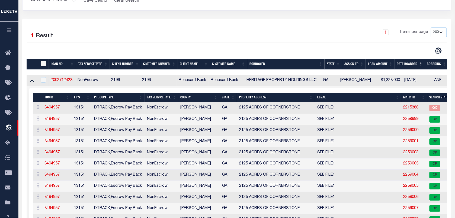
click at [198, 35] on div "1 Items per page 10 25 50 100 200" at bounding box center [290, 34] width 313 height 14
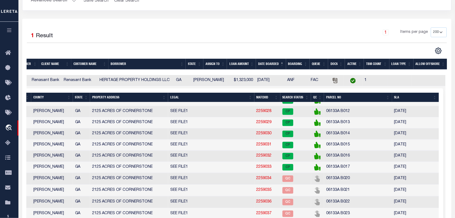
scroll to position [398, 0]
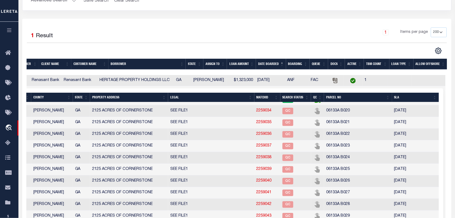
click at [326, 117] on td "06133A B020" at bounding box center [358, 111] width 68 height 12
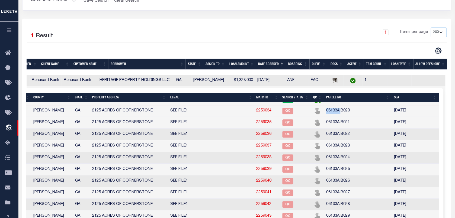
click at [326, 117] on td "06133A B020" at bounding box center [358, 111] width 68 height 12
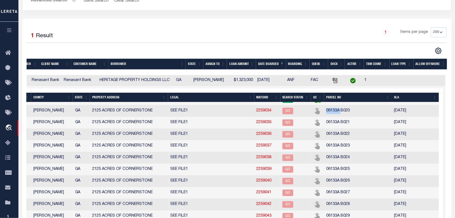
click at [326, 117] on td "06133A B020" at bounding box center [358, 111] width 68 height 12
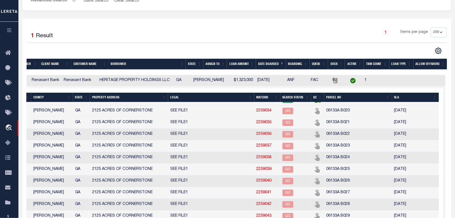
drag, startPoint x: 326, startPoint y: 135, endPoint x: 347, endPoint y: 136, distance: 21.2
click at [347, 117] on td "06133A B020" at bounding box center [358, 111] width 68 height 12
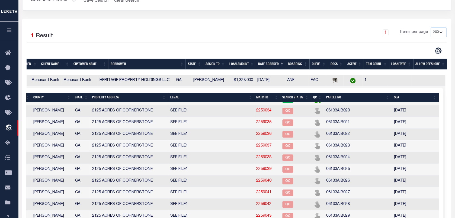
drag, startPoint x: 349, startPoint y: 137, endPoint x: 327, endPoint y: 139, distance: 21.5
click at [327, 117] on td "06133A B020" at bounding box center [358, 111] width 68 height 12
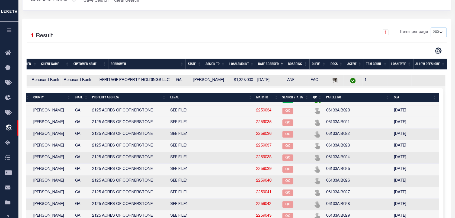
click at [327, 117] on td "06133A B020" at bounding box center [358, 111] width 68 height 12
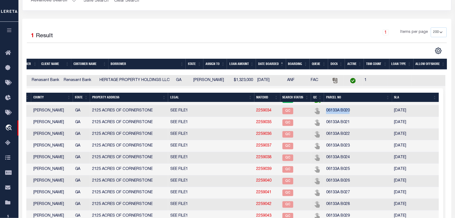
drag, startPoint x: 327, startPoint y: 139, endPoint x: 344, endPoint y: 139, distance: 16.5
click at [344, 117] on td "06133A B020" at bounding box center [358, 111] width 68 height 12
copy td "06133A B020"
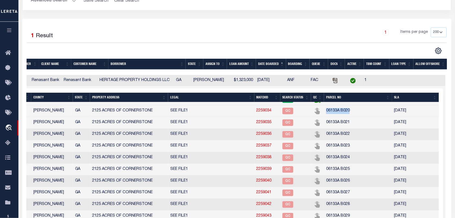
click at [262, 112] on link "2259034" at bounding box center [264, 110] width 15 height 4
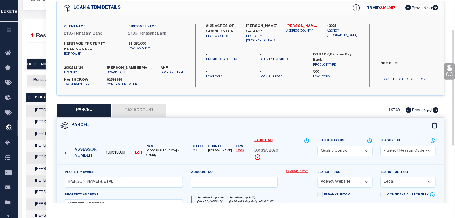
scroll to position [68, 0]
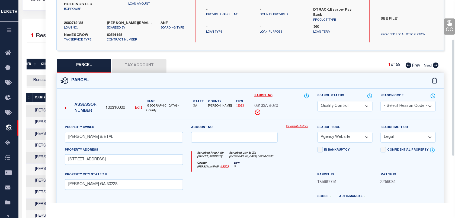
click at [232, 100] on div "State GA County [GEOGRAPHIC_DATA] Fips 13063" at bounding box center [218, 100] width 55 height 15
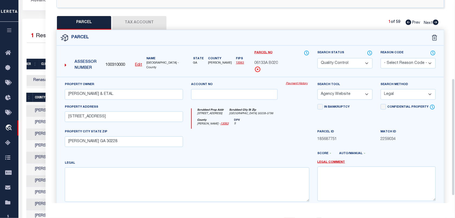
scroll to position [136, 0]
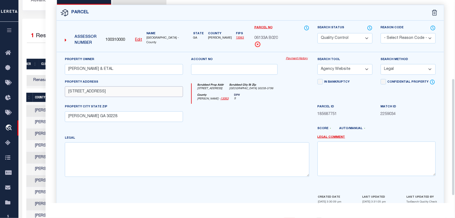
click at [125, 92] on input "[STREET_ADDRESS]" at bounding box center [124, 91] width 118 height 11
click at [66, 94] on input "[STREET_ADDRESS]" at bounding box center [124, 91] width 118 height 11
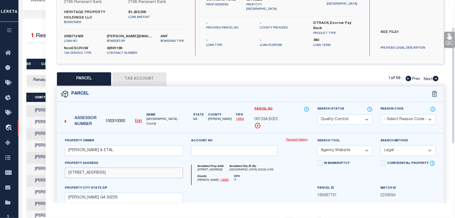
scroll to position [46, 0]
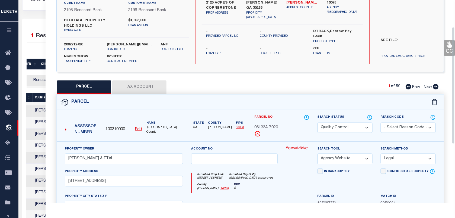
click at [338, 125] on select "Automated Search Bad Parcel Complete Duplicate Parcel High Dollar Reporting In …" at bounding box center [345, 127] width 55 height 11
click at [318, 122] on select "Automated Search Bad Parcel Complete Duplicate Parcel High Dollar Reporting In …" at bounding box center [345, 127] width 55 height 11
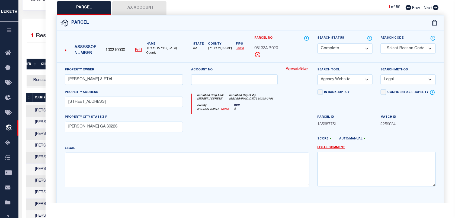
scroll to position [164, 0]
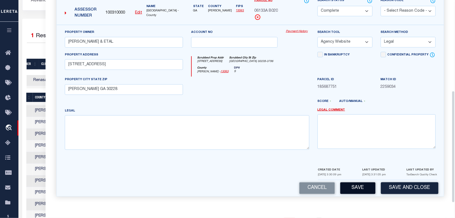
click at [357, 190] on button "Save" at bounding box center [357, 188] width 35 height 12
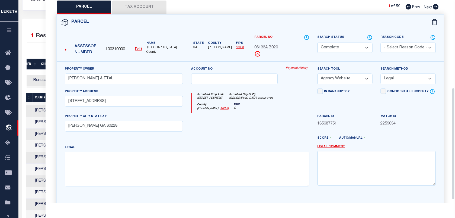
scroll to position [62, 0]
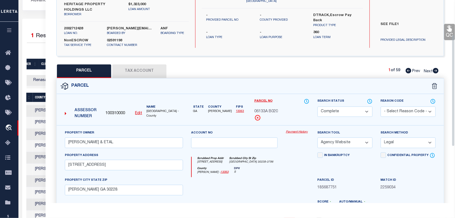
click at [127, 61] on div "QC QC QC" at bounding box center [251, 128] width 410 height 350
click at [128, 68] on button "Tax Account" at bounding box center [139, 71] width 54 height 14
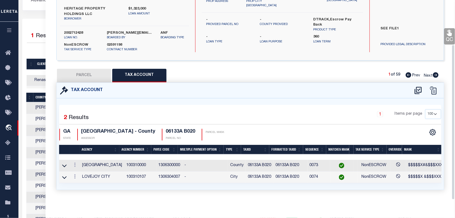
scroll to position [0, 0]
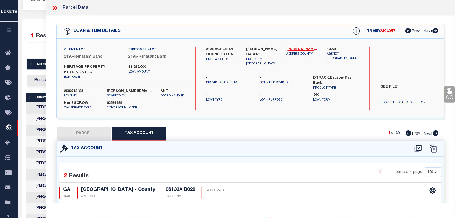
click at [449, 93] on icon at bounding box center [449, 91] width 5 height 6
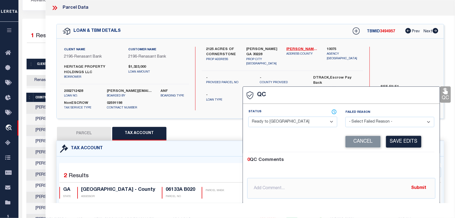
click at [261, 117] on div "Status - Select Status - Ready to QC Correct Incorrect" at bounding box center [292, 118] width 89 height 18
click at [259, 123] on select "- Select Status - Ready to QC Correct Incorrect" at bounding box center [292, 121] width 89 height 11
click at [249, 117] on select "- Select Status - Ready to QC Correct Incorrect" at bounding box center [292, 121] width 89 height 11
click at [399, 144] on button "Save Edits" at bounding box center [403, 142] width 35 height 12
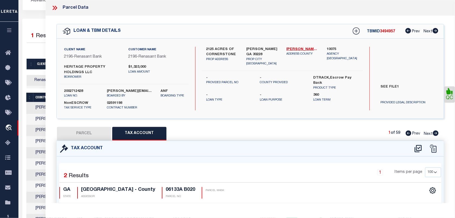
click at [70, 89] on label "2002712428" at bounding box center [81, 90] width 35 height 5
copy label "2002712428"
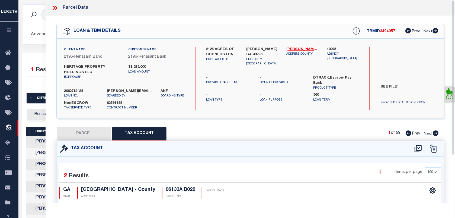
click at [389, 31] on span "3494957" at bounding box center [387, 32] width 15 height 4
copy span "3494957"
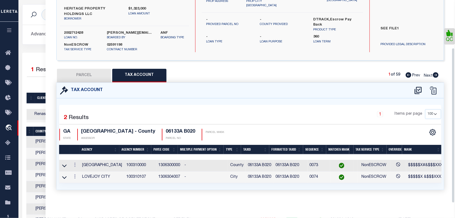
click at [173, 129] on h4 "06133A B020" at bounding box center [181, 132] width 30 height 6
copy div "06133A B020"
drag, startPoint x: 127, startPoint y: 126, endPoint x: 83, endPoint y: 125, distance: 44.2
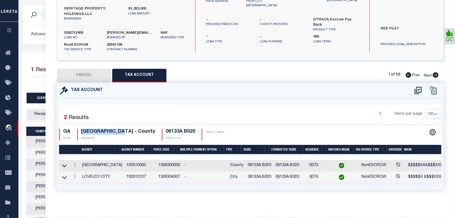
click at [83, 129] on h4 "[GEOGRAPHIC_DATA] - County" at bounding box center [118, 132] width 74 height 6
copy h4 "[GEOGRAPHIC_DATA]"
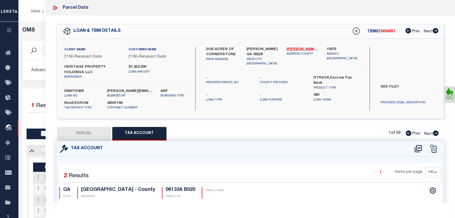
select select "200"
select select "100"
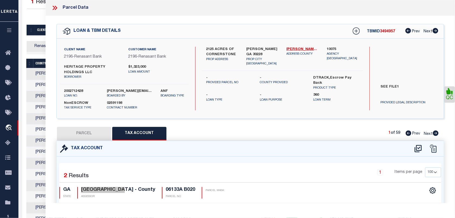
scroll to position [36, 0]
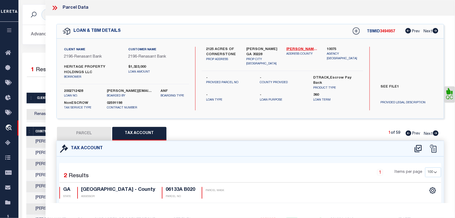
click at [56, 6] on icon at bounding box center [54, 7] width 7 height 7
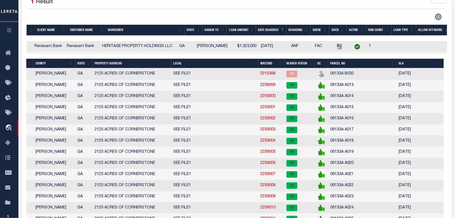
scroll to position [342, 0]
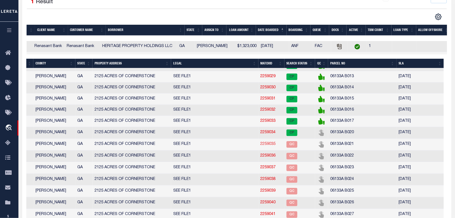
click at [270, 146] on link "2259035" at bounding box center [268, 144] width 15 height 4
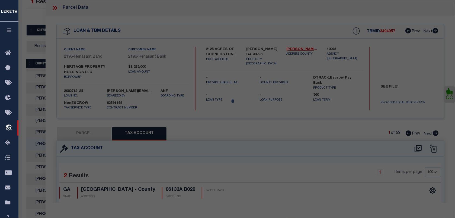
select select "AS"
select select
checkbox input "false"
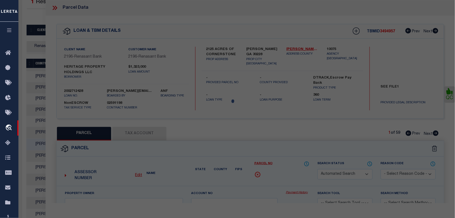
select select "QC"
type input "[PERSON_NAME] & ETAL"
select select "AGW"
select select "LEG"
type input "11134 CORNERSTONE LN"
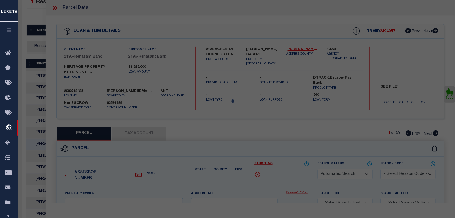
type input "[PERSON_NAME] GA 30228"
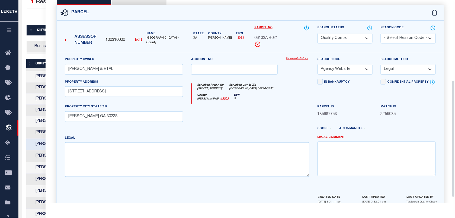
scroll to position [148, 0]
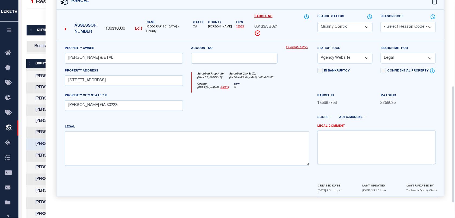
click at [346, 29] on select "Automated Search Bad Parcel Complete Duplicate Parcel High Dollar Reporting In …" at bounding box center [345, 27] width 55 height 11
select select "CP"
click at [318, 22] on select "Automated Search Bad Parcel Complete Duplicate Parcel High Dollar Reporting In …" at bounding box center [345, 27] width 55 height 11
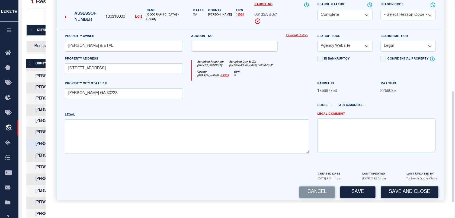
scroll to position [164, 0]
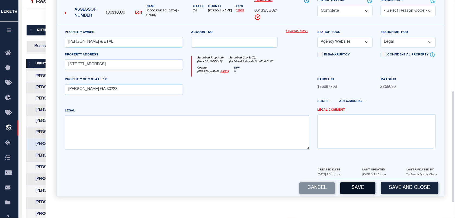
click at [365, 187] on button "Save" at bounding box center [357, 188] width 35 height 12
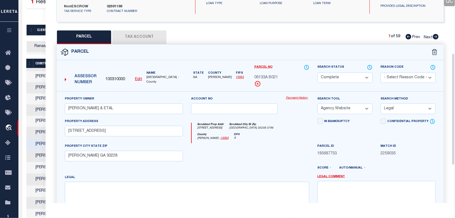
click at [149, 45] on div "Parcel" at bounding box center [250, 51] width 387 height 15
click at [148, 39] on button "Tax Account" at bounding box center [139, 37] width 54 height 14
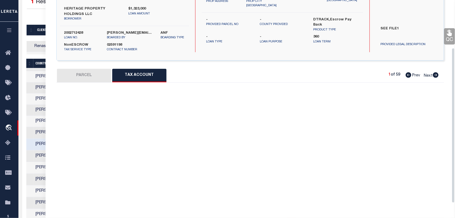
select select "100"
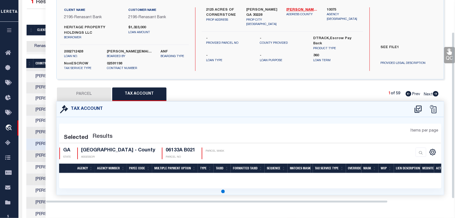
select select "100"
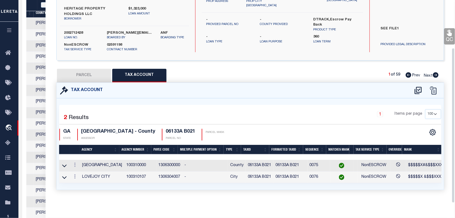
scroll to position [0, 145]
click at [447, 33] on link "QC" at bounding box center [449, 36] width 11 height 16
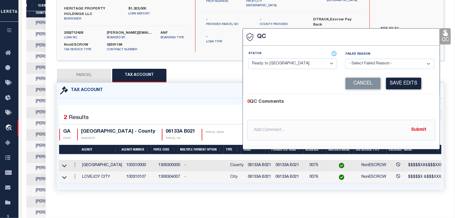
click at [326, 61] on select "- Select Status - Ready to QC Correct Incorrect" at bounding box center [292, 63] width 89 height 11
select select "COR"
click at [249, 58] on select "- Select Status - Ready to QC Correct Incorrect" at bounding box center [292, 63] width 89 height 11
click at [402, 78] on button "Save Edits" at bounding box center [403, 84] width 35 height 12
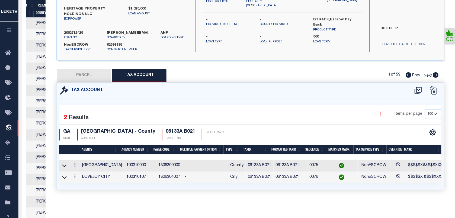
click at [79, 30] on label "2002712428" at bounding box center [81, 32] width 35 height 5
copy label "2002712428"
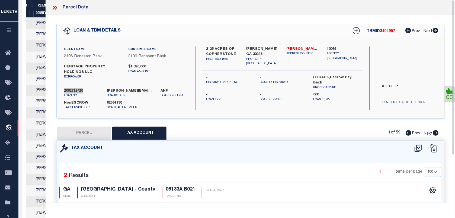
scroll to position [0, 0]
click at [384, 34] on div "TBMID 3494957 Prev Next" at bounding box center [392, 31] width 93 height 10
copy span "3494957"
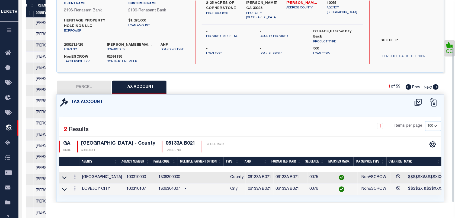
scroll to position [62, 0]
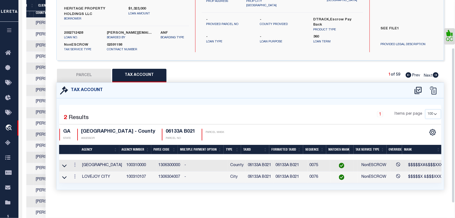
click at [179, 129] on h4 "06133A B021" at bounding box center [181, 132] width 30 height 6
copy div "06133A B021"
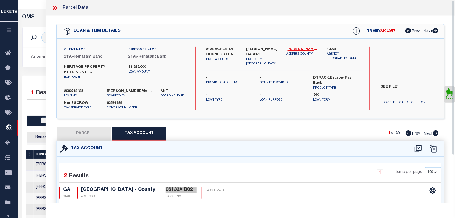
scroll to position [0, 145]
click at [56, 9] on icon at bounding box center [56, 8] width 2 height 4
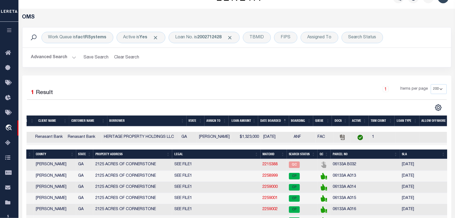
click at [287, 86] on div "1 Items per page 10 25 50 100 200" at bounding box center [290, 91] width 313 height 14
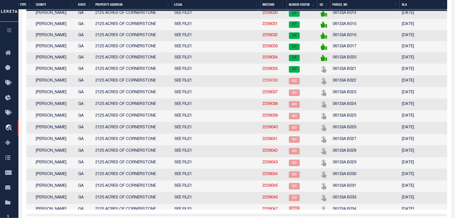
click at [266, 82] on link "2259036" at bounding box center [270, 81] width 15 height 4
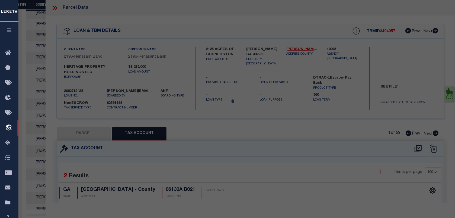
select select "AS"
select select
checkbox input "false"
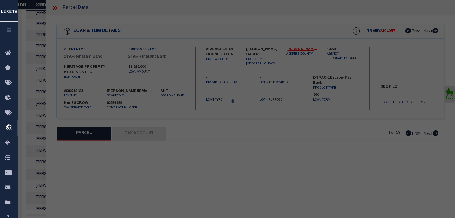
select select "QC"
type input "[PERSON_NAME] & ETAL"
select select "AGW"
select select "LEG"
type input "11130 CORNERSTONE LN"
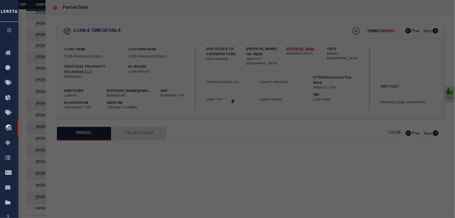
type input "[PERSON_NAME] GA 30228"
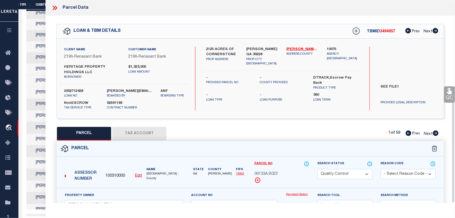
scroll to position [148, 0]
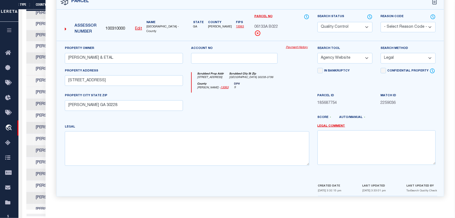
click at [277, 25] on span "06133A B022" at bounding box center [266, 27] width 24 height 6
click at [336, 25] on select "Automated Search Bad Parcel Complete Duplicate Parcel High Dollar Reporting In …" at bounding box center [345, 27] width 55 height 11
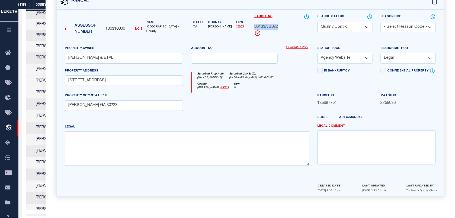
select select "CP"
click at [318, 22] on select "Automated Search Bad Parcel Complete Duplicate Parcel High Dollar Reporting In …" at bounding box center [345, 27] width 55 height 11
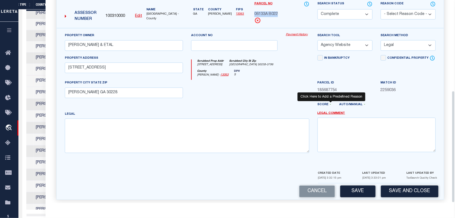
scroll to position [164, 0]
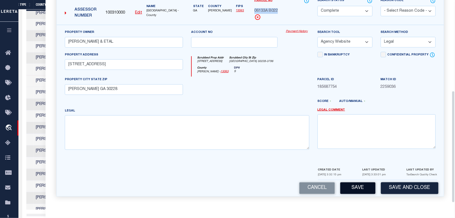
click at [358, 190] on button "Save" at bounding box center [357, 188] width 35 height 12
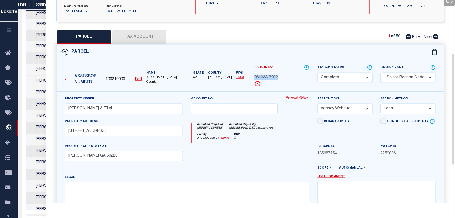
click at [143, 36] on button "Tax Account" at bounding box center [139, 37] width 54 height 14
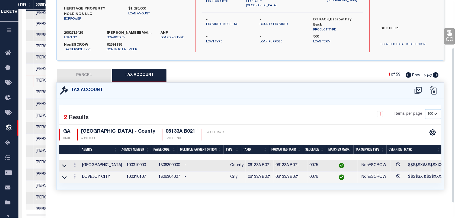
select select "100"
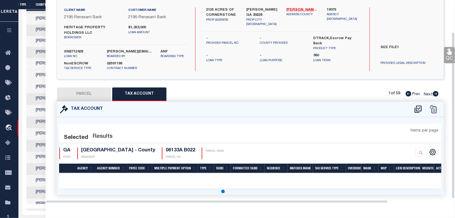
scroll to position [39, 0]
select select "100"
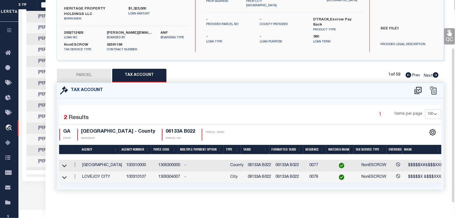
scroll to position [0, 145]
click at [448, 32] on icon at bounding box center [449, 32] width 7 height 7
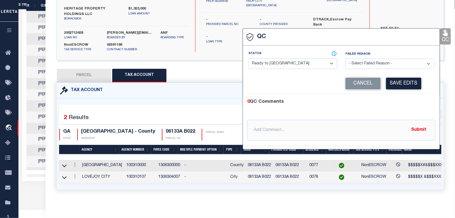
click at [303, 54] on div "Status - Select Status - Ready to QC Correct Incorrect" at bounding box center [292, 60] width 89 height 18
click at [300, 59] on select "- Select Status - Ready to QC Correct Incorrect" at bounding box center [292, 63] width 89 height 11
click at [249, 58] on select "- Select Status - Ready to QC Correct Incorrect" at bounding box center [292, 63] width 89 height 11
click at [389, 78] on button "Save Edits" at bounding box center [403, 84] width 35 height 12
click at [72, 30] on label "2002712428" at bounding box center [81, 32] width 35 height 5
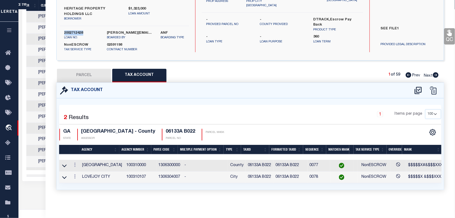
click at [72, 30] on label "2002712428" at bounding box center [81, 32] width 35 height 5
copy label "2002712428"
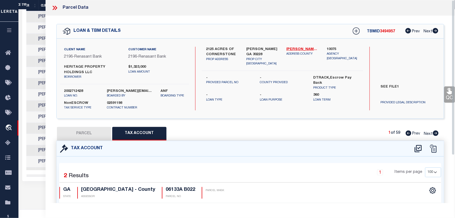
click at [387, 32] on span "3494957" at bounding box center [387, 32] width 15 height 4
copy span "3494957"
click at [387, 32] on span "3494957" at bounding box center [387, 32] width 15 height 4
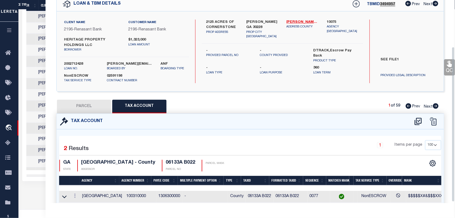
scroll to position [62, 0]
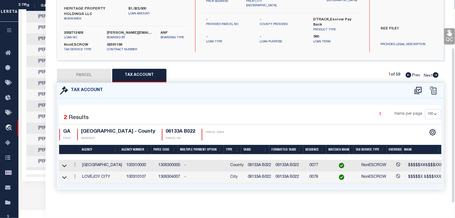
click at [178, 129] on h4 "06133A B022" at bounding box center [181, 132] width 30 height 6
copy div "06133A B022"
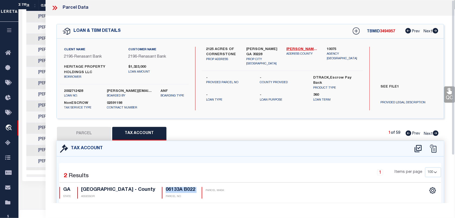
click at [450, 94] on icon at bounding box center [449, 91] width 5 height 6
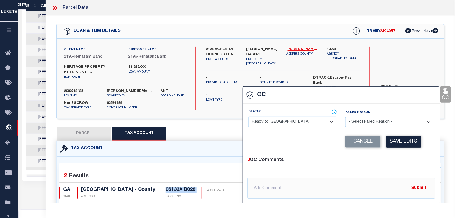
select select "COR"
click at [403, 142] on button "Save Edits" at bounding box center [403, 142] width 35 height 12
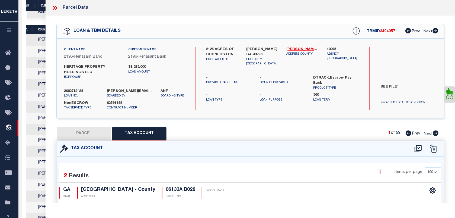
click at [58, 8] on icon at bounding box center [54, 7] width 7 height 7
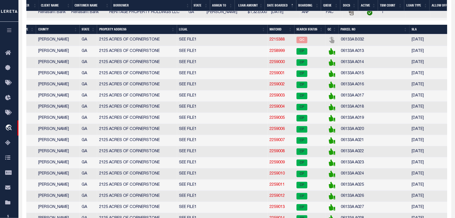
scroll to position [354, 0]
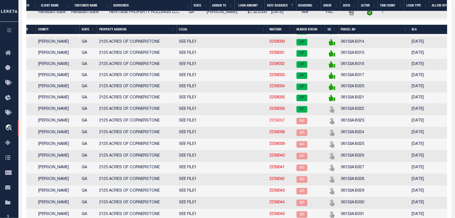
click at [272, 122] on link "2259037" at bounding box center [277, 121] width 15 height 4
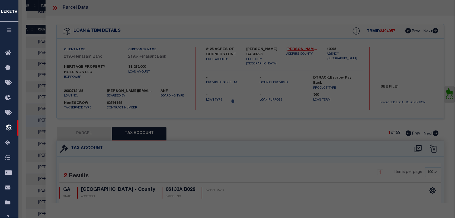
select select "AS"
select select
checkbox input "false"
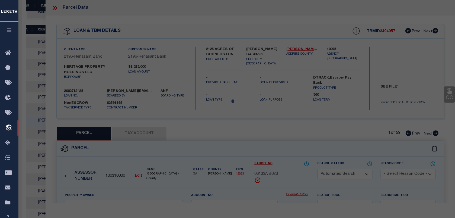
select select "QC"
type input "[PERSON_NAME] & ETAL"
select select "AGW"
select select "LEG"
type input "11126 CORNERSTONE LN"
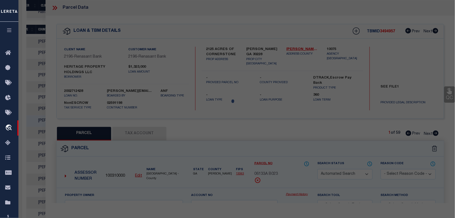
type input "[PERSON_NAME] GA 30228"
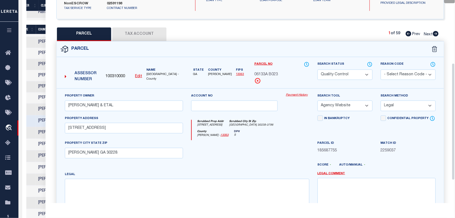
scroll to position [136, 0]
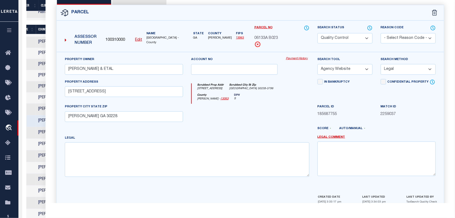
click at [357, 39] on select "Automated Search Bad Parcel Complete Duplicate Parcel High Dollar Reporting In …" at bounding box center [345, 38] width 55 height 11
select select "CP"
click at [318, 33] on select "Automated Search Bad Parcel Complete Duplicate Parcel High Dollar Reporting In …" at bounding box center [345, 38] width 55 height 11
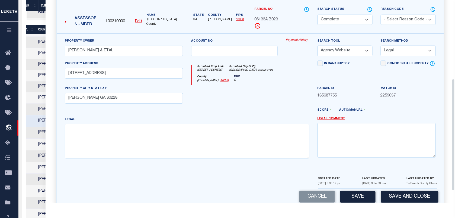
scroll to position [164, 0]
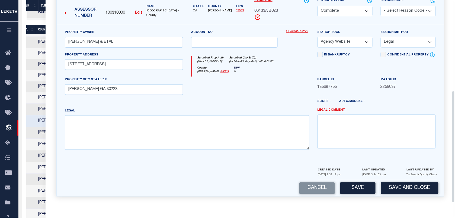
click at [353, 194] on div "Cancel Save Save and Close" at bounding box center [250, 188] width 387 height 16
click at [353, 189] on button "Save" at bounding box center [357, 188] width 35 height 12
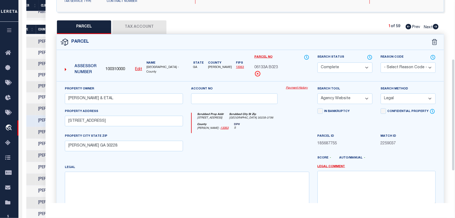
scroll to position [28, 0]
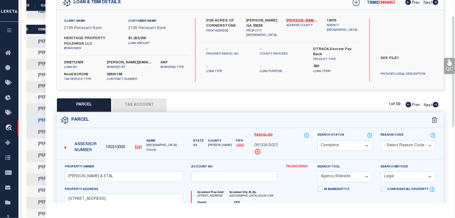
click at [126, 104] on button "Tax Account" at bounding box center [139, 105] width 54 height 14
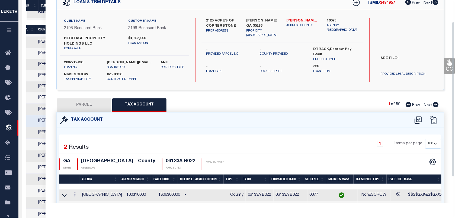
select select "100"
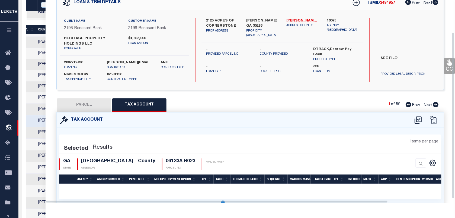
select select "100"
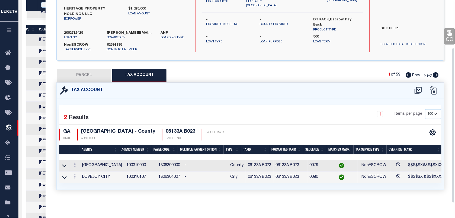
scroll to position [0, 145]
click at [446, 33] on link "QC" at bounding box center [449, 36] width 11 height 16
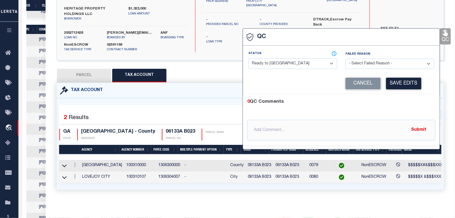
click at [286, 65] on select "- Select Status - Ready to QC Correct Incorrect" at bounding box center [292, 63] width 89 height 11
click at [249, 58] on select "- Select Status - Ready to QC Correct Incorrect" at bounding box center [292, 63] width 89 height 11
click at [387, 79] on button "Save Edits" at bounding box center [403, 84] width 35 height 12
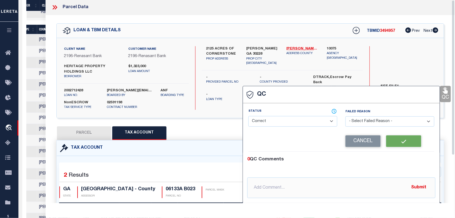
scroll to position [0, 0]
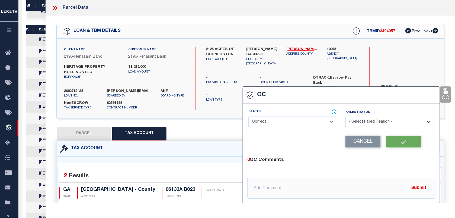
click at [76, 90] on label "2002712428" at bounding box center [81, 90] width 35 height 5
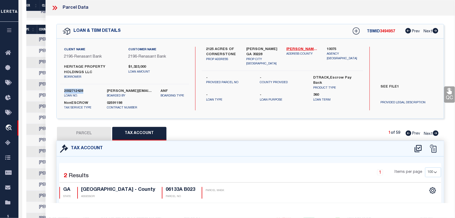
click at [76, 90] on label "2002712428" at bounding box center [81, 90] width 35 height 5
copy label "2002712428"
click at [390, 33] on span "3494957" at bounding box center [387, 32] width 15 height 4
copy span "3494957"
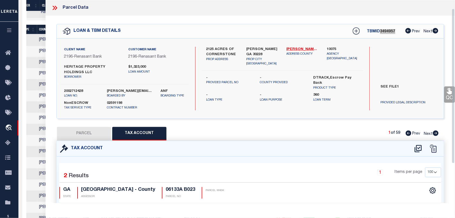
scroll to position [62, 0]
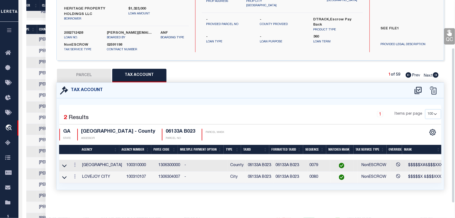
click at [179, 129] on h4 "06133A B023" at bounding box center [181, 132] width 30 height 6
copy div "06133A B023"
click at [448, 34] on link "QC" at bounding box center [449, 36] width 11 height 16
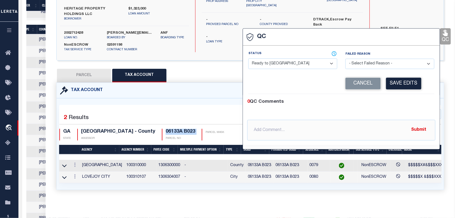
select select "COR"
click at [274, 63] on select "- Select Status - Ready to QC Correct Incorrect" at bounding box center [292, 63] width 89 height 11
click at [249, 58] on select "- Select Status - Ready to QC Correct Incorrect" at bounding box center [292, 63] width 89 height 11
click at [409, 83] on button "Save Edits" at bounding box center [403, 84] width 35 height 12
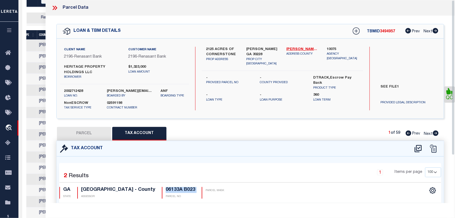
scroll to position [0, 145]
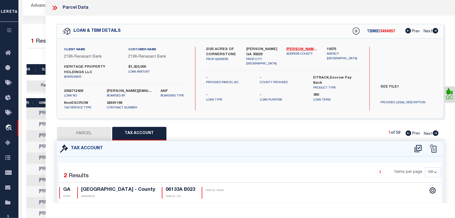
click at [56, 4] on icon at bounding box center [54, 7] width 7 height 7
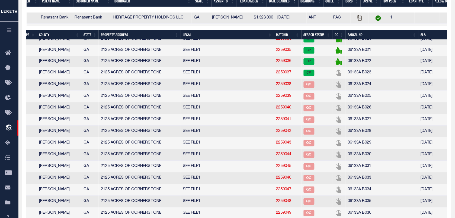
scroll to position [441, 0]
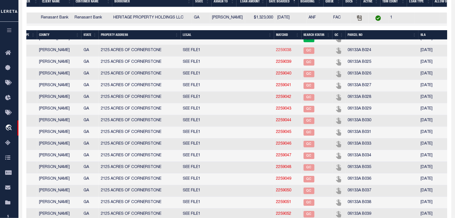
click at [276, 52] on link "2259038" at bounding box center [283, 50] width 15 height 4
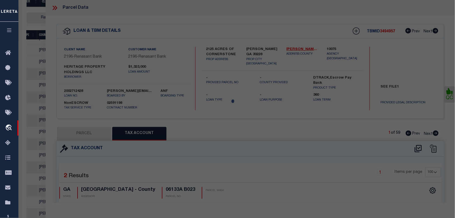
select select "AS"
select select
checkbox input "false"
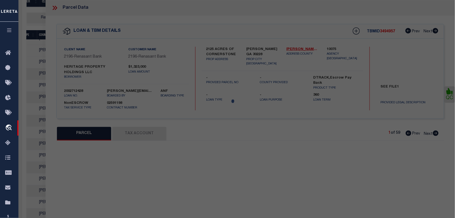
select select "QC"
type input "[PERSON_NAME] & ETAL"
select select "AGW"
select select "LEG"
type input "11122 CORNERSTONE LN"
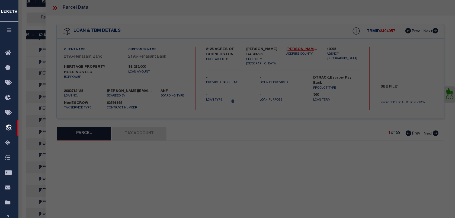
type input "[PERSON_NAME] GA 30228"
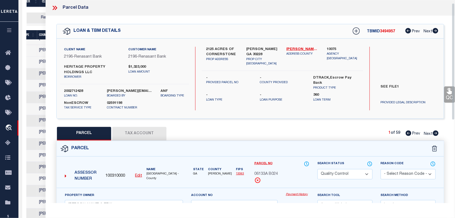
scroll to position [102, 0]
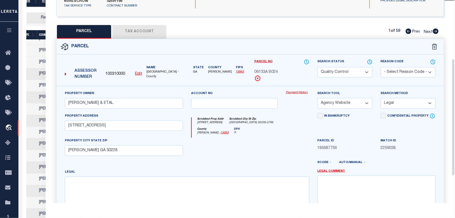
click at [270, 77] on div "Parcel No 06133A B024" at bounding box center [281, 70] width 55 height 23
click at [270, 75] on div "Parcel No 06133A B024" at bounding box center [281, 70] width 55 height 23
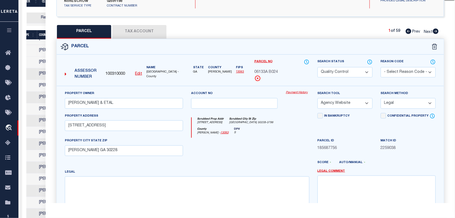
click at [270, 75] on div "Parcel No 06133A B024" at bounding box center [281, 70] width 55 height 23
click at [269, 71] on span "06133A B024" at bounding box center [266, 72] width 24 height 6
copy div "06133A B024"
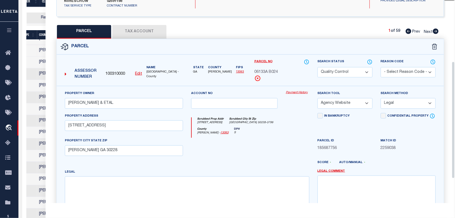
scroll to position [148, 0]
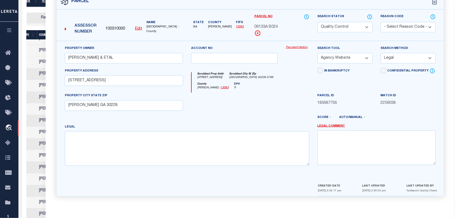
click at [334, 24] on select "Automated Search Bad Parcel Complete Duplicate Parcel High Dollar Reporting In …" at bounding box center [345, 27] width 55 height 11
select select "CP"
click at [318, 22] on select "Automated Search Bad Parcel Complete Duplicate Parcel High Dollar Reporting In …" at bounding box center [345, 27] width 55 height 11
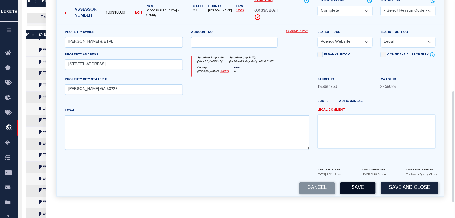
click at [356, 190] on button "Save" at bounding box center [357, 188] width 35 height 12
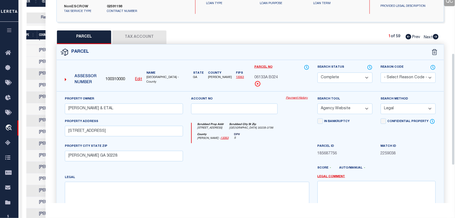
click at [127, 37] on button "Tax Account" at bounding box center [139, 37] width 54 height 14
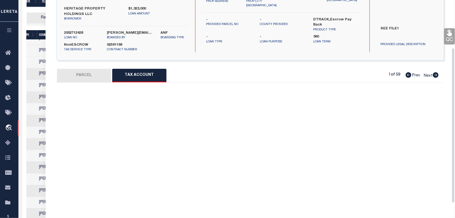
select select "100"
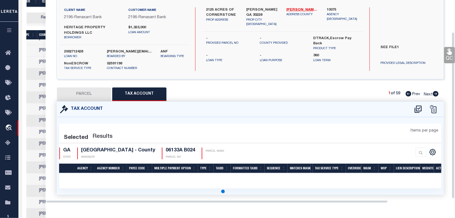
select select "100"
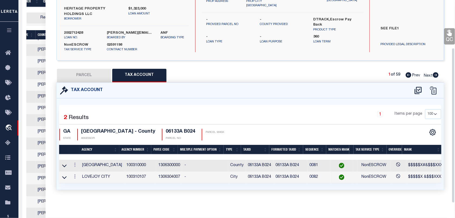
scroll to position [0, 0]
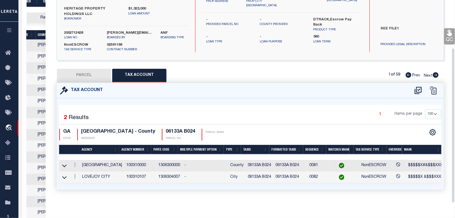
click at [450, 31] on icon at bounding box center [449, 33] width 5 height 6
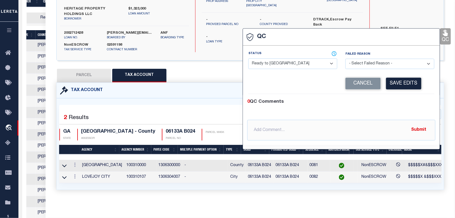
click at [284, 58] on select "- Select Status - Ready to QC Correct Incorrect" at bounding box center [292, 63] width 89 height 11
select select "COR"
click at [249, 58] on select "- Select Status - Ready to QC Correct Incorrect" at bounding box center [292, 63] width 89 height 11
click at [402, 81] on button "Save Edits" at bounding box center [403, 84] width 35 height 12
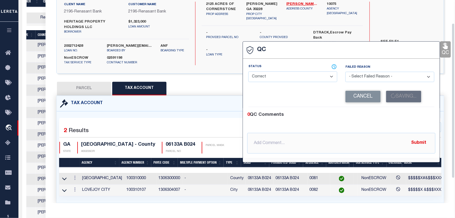
scroll to position [28, 0]
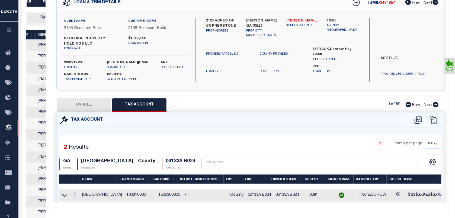
click at [81, 62] on label "2002712428" at bounding box center [81, 62] width 35 height 5
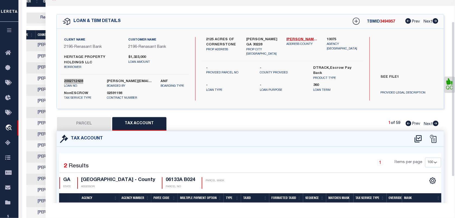
scroll to position [0, 0]
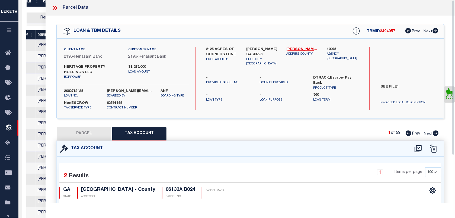
click at [387, 30] on span "3494957" at bounding box center [387, 32] width 15 height 4
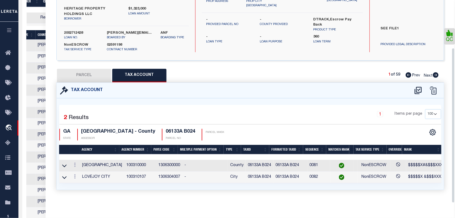
click at [179, 129] on h4 "06133A B024" at bounding box center [181, 132] width 30 height 6
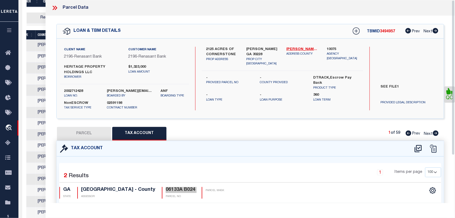
scroll to position [98, 0]
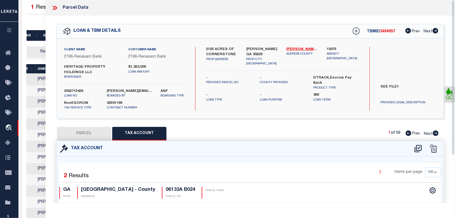
click at [53, 9] on icon at bounding box center [54, 8] width 2 height 4
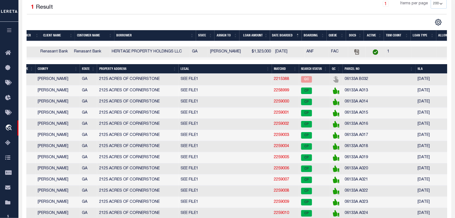
scroll to position [378, 0]
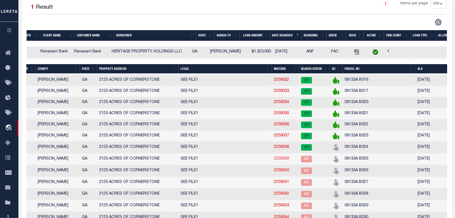
click at [280, 160] on link "2259039" at bounding box center [281, 158] width 15 height 4
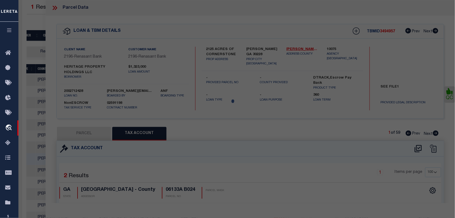
select select "AS"
select select
checkbox input "false"
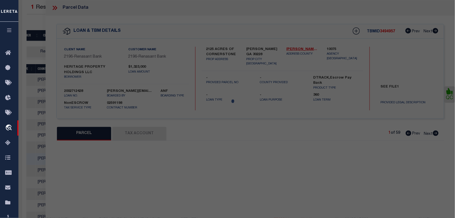
select select "QC"
type input "[PERSON_NAME] & ETAL"
select select "AGW"
select select "LEG"
type input "11118 CORNERSTONE LN"
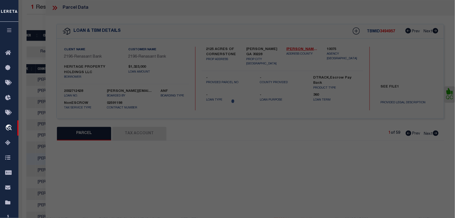
type input "[PERSON_NAME] GA 30228"
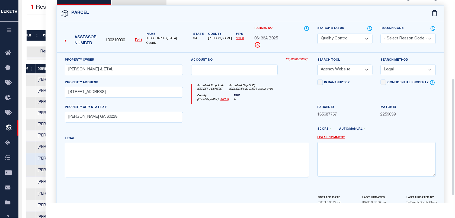
scroll to position [136, 0]
click at [127, 95] on input "11118 CORNERSTONE LN" at bounding box center [124, 91] width 118 height 11
click at [342, 37] on select "Automated Search Bad Parcel Complete Duplicate Parcel High Dollar Reporting In …" at bounding box center [345, 38] width 55 height 11
click at [318, 33] on select "Automated Search Bad Parcel Complete Duplicate Parcel High Dollar Reporting In …" at bounding box center [345, 38] width 55 height 11
click at [342, 37] on select "Automated Search Bad Parcel Complete Duplicate Parcel High Dollar Reporting In …" at bounding box center [345, 38] width 55 height 11
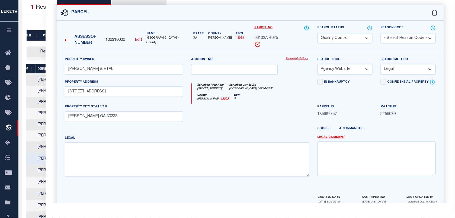
select select "CP"
click at [318, 33] on select "Automated Search Bad Parcel Complete Duplicate Parcel High Dollar Reporting In …" at bounding box center [345, 38] width 55 height 11
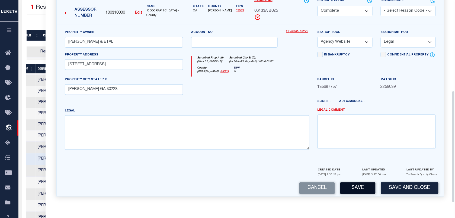
click at [343, 184] on button "Save" at bounding box center [357, 188] width 35 height 12
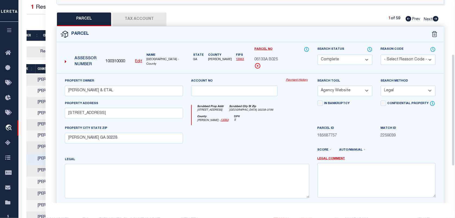
scroll to position [62, 0]
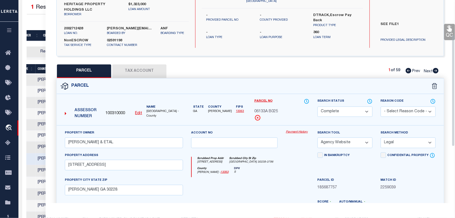
click at [126, 67] on button "Tax Account" at bounding box center [139, 71] width 54 height 14
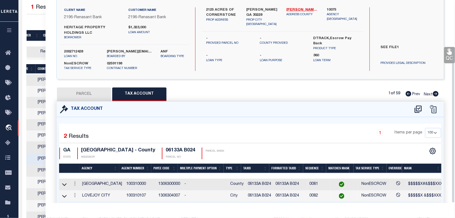
select select "100"
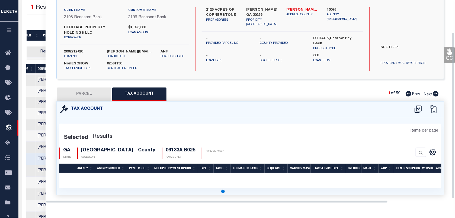
select select "100"
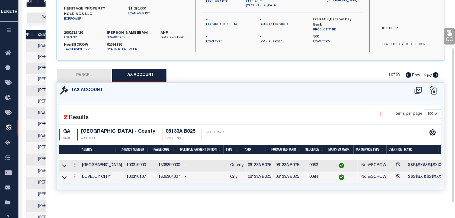
scroll to position [0, 0]
click at [446, 32] on icon at bounding box center [449, 32] width 7 height 7
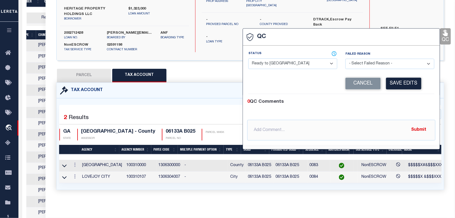
click at [285, 63] on select "- Select Status - Ready to QC Correct Incorrect" at bounding box center [292, 63] width 89 height 11
click at [249, 58] on select "- Select Status - Ready to QC Correct Incorrect" at bounding box center [292, 63] width 89 height 11
click at [403, 81] on button "Save Edits" at bounding box center [403, 84] width 35 height 12
click at [71, 30] on label "2002712428" at bounding box center [81, 32] width 35 height 5
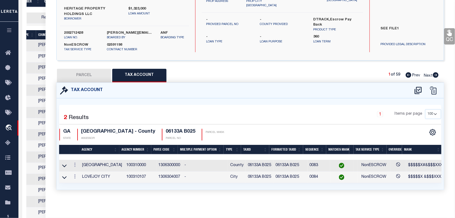
click at [71, 30] on label "2002712428" at bounding box center [81, 32] width 35 height 5
click at [77, 30] on label "2002712428" at bounding box center [81, 32] width 35 height 5
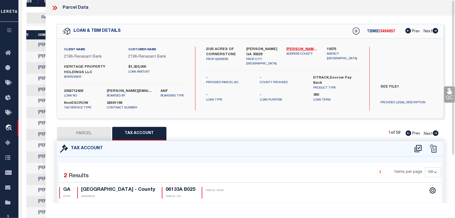
click at [391, 33] on span "3494957" at bounding box center [387, 32] width 15 height 4
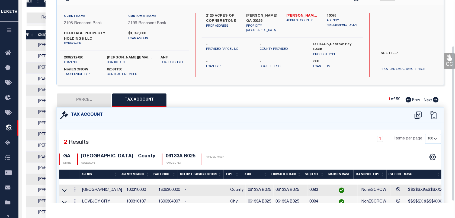
scroll to position [62, 0]
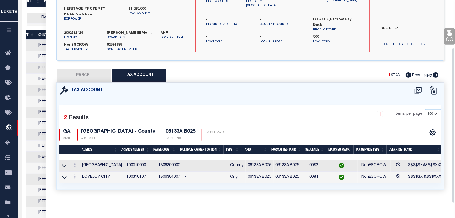
click at [175, 129] on h4 "06133A B025" at bounding box center [181, 132] width 30 height 6
click at [260, 87] on div "Tax Account" at bounding box center [250, 90] width 387 height 15
click at [442, 34] on div "SEE FILE1 PROVIDED LEGAL DESCRIPTION" at bounding box center [408, 35] width 73 height 23
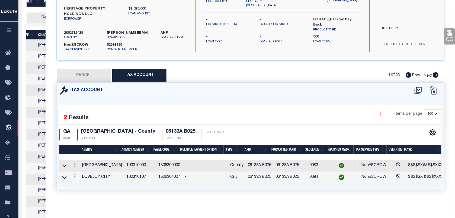
click at [446, 33] on link "QC" at bounding box center [449, 36] width 11 height 16
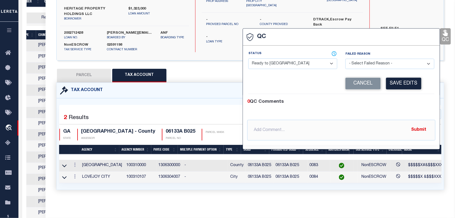
click at [306, 58] on select "- Select Status - Ready to QC Correct Incorrect" at bounding box center [292, 63] width 89 height 11
select select "COR"
click at [249, 58] on select "- Select Status - Ready to QC Correct Incorrect" at bounding box center [292, 63] width 89 height 11
click at [408, 79] on button "Save Edits" at bounding box center [403, 84] width 35 height 12
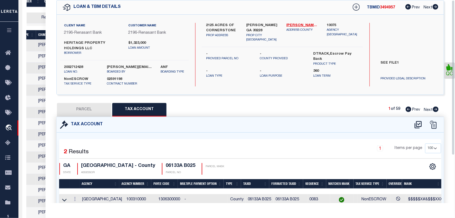
scroll to position [0, 0]
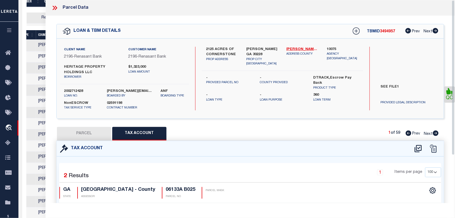
click at [56, 8] on icon at bounding box center [54, 7] width 7 height 7
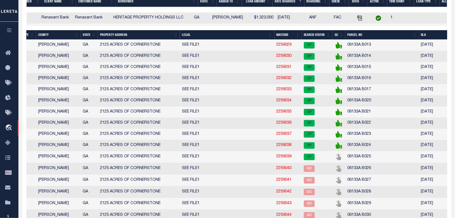
scroll to position [441, 0]
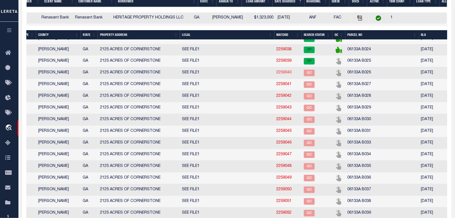
click at [281, 74] on link "2259040" at bounding box center [284, 73] width 15 height 4
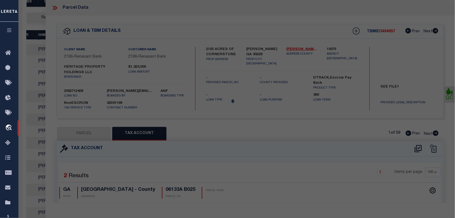
select select "AS"
select select
checkbox input "false"
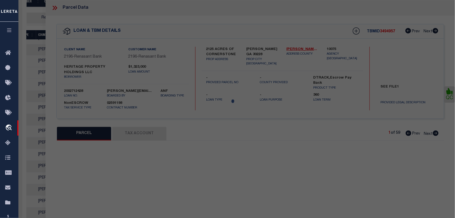
select select "QC"
type input "[PERSON_NAME] & ETAL"
select select "AGW"
select select "LEG"
type input "11114 CCORNERSTONE LN"
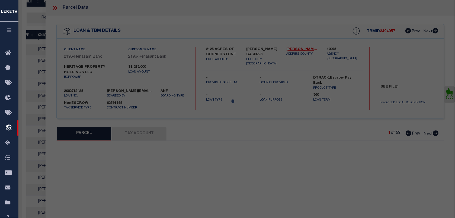
type input "[PERSON_NAME] GA 30228"
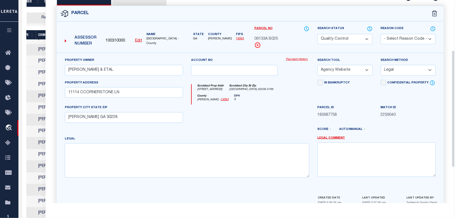
scroll to position [136, 0]
click at [347, 41] on select "Automated Search Bad Parcel Complete Duplicate Parcel High Dollar Reporting In …" at bounding box center [345, 38] width 55 height 11
select select "CP"
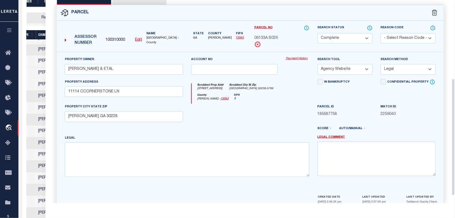
click at [318, 33] on select "Automated Search Bad Parcel Complete Duplicate Parcel High Dollar Reporting In …" at bounding box center [345, 38] width 55 height 11
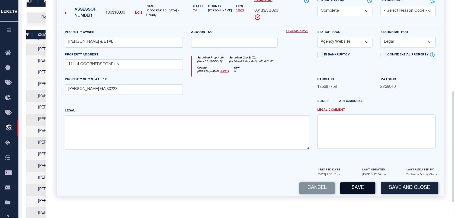
click at [363, 185] on button "Save" at bounding box center [357, 188] width 35 height 12
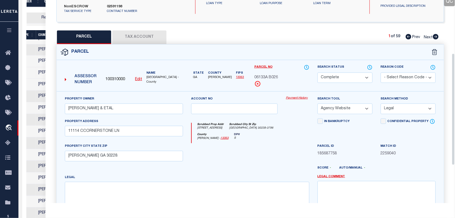
click at [117, 34] on button "Tax Account" at bounding box center [139, 37] width 54 height 14
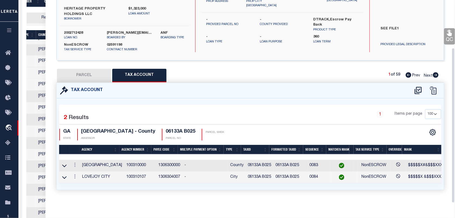
select select "100"
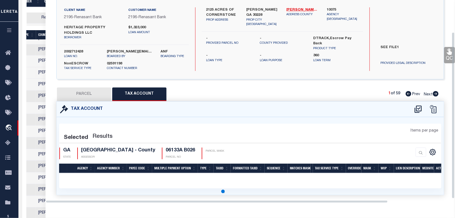
select select "100"
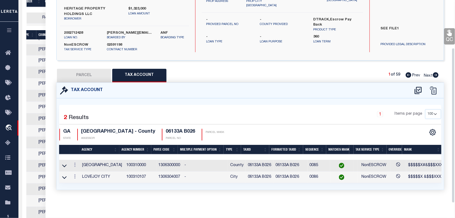
scroll to position [0, 0]
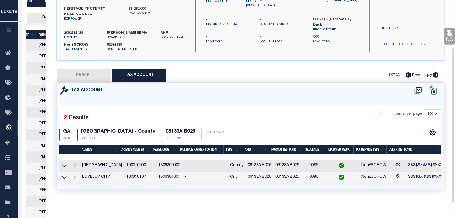
click at [447, 33] on link "QC" at bounding box center [449, 36] width 11 height 16
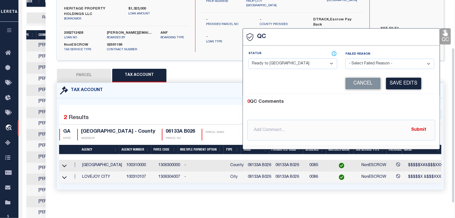
click at [303, 61] on select "- Select Status - Ready to QC Correct Incorrect" at bounding box center [292, 63] width 89 height 11
click at [249, 58] on select "- Select Status - Ready to QC Correct Incorrect" at bounding box center [292, 63] width 89 height 11
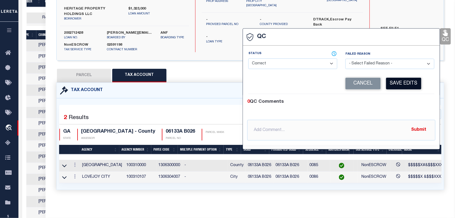
click at [389, 78] on button "Save Edits" at bounding box center [403, 84] width 35 height 12
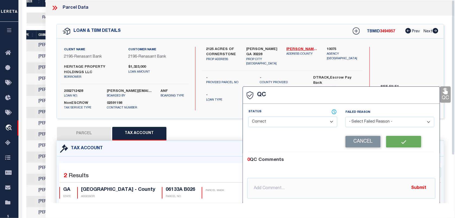
click at [77, 88] on label "2002712428" at bounding box center [81, 90] width 35 height 5
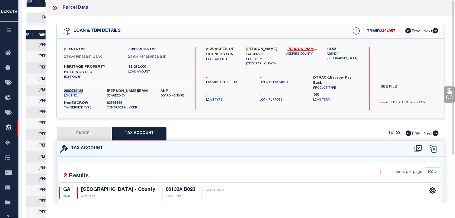
click at [77, 88] on label "2002712428" at bounding box center [81, 90] width 35 height 5
click at [384, 32] on span "3494957" at bounding box center [387, 32] width 15 height 4
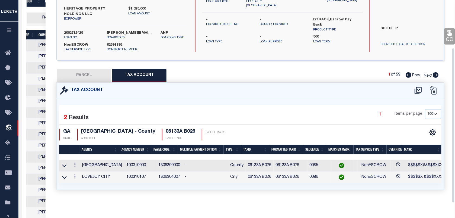
click at [172, 129] on h4 "06133A B026" at bounding box center [181, 132] width 30 height 6
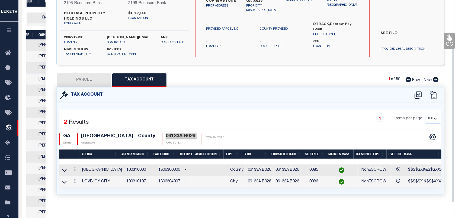
scroll to position [28, 0]
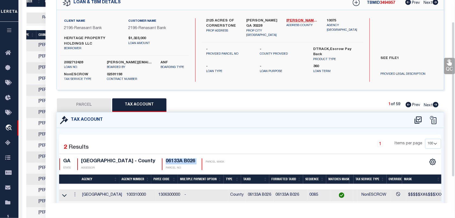
click at [450, 65] on icon at bounding box center [449, 62] width 5 height 6
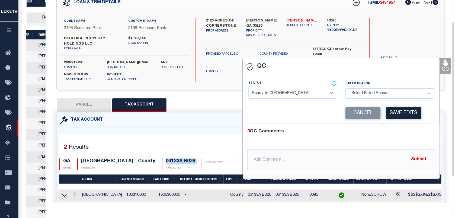
select select "COR"
click at [291, 92] on select "- Select Status - Ready to QC Correct Incorrect" at bounding box center [292, 93] width 89 height 11
click at [249, 88] on select "- Select Status - Ready to QC Correct Incorrect" at bounding box center [292, 93] width 89 height 11
click at [413, 111] on button "Save Edits" at bounding box center [403, 113] width 35 height 12
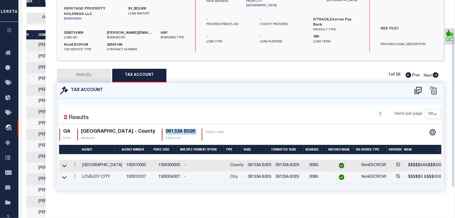
scroll to position [0, 0]
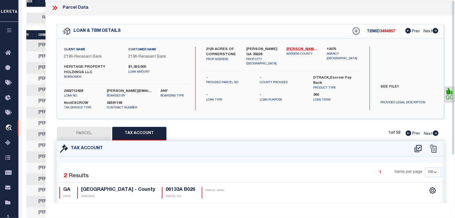
click at [56, 6] on icon at bounding box center [54, 7] width 7 height 7
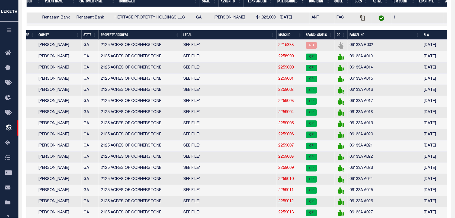
scroll to position [413, 0]
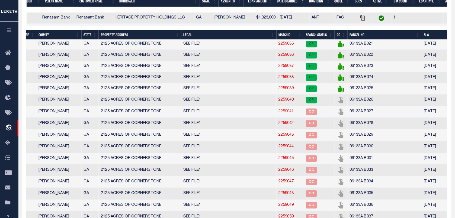
click at [279, 113] on link "2259041" at bounding box center [286, 111] width 15 height 4
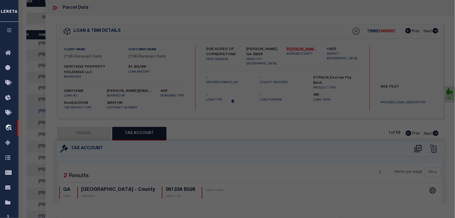
select select "AS"
select select
checkbox input "false"
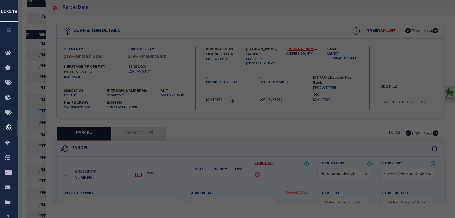
select select "QC"
type input "[PERSON_NAME] & ETAL"
select select "AGW"
select select "LEG"
type input "11110 CORNERSTONE LN"
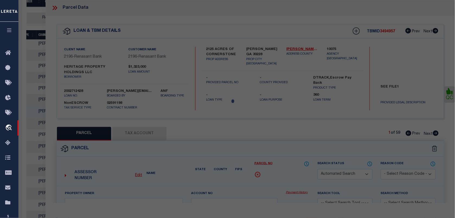
type input "[PERSON_NAME] GA 30228"
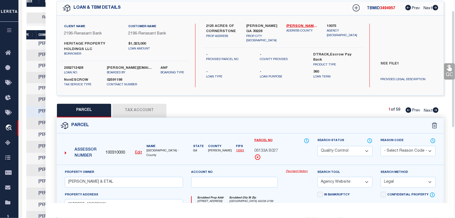
scroll to position [34, 0]
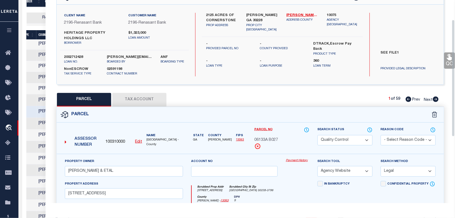
click at [357, 141] on select "Automated Search Bad Parcel Complete Duplicate Parcel High Dollar Reporting In …" at bounding box center [345, 140] width 55 height 11
select select "CP"
click at [318, 135] on select "Automated Search Bad Parcel Complete Duplicate Parcel High Dollar Reporting In …" at bounding box center [345, 140] width 55 height 11
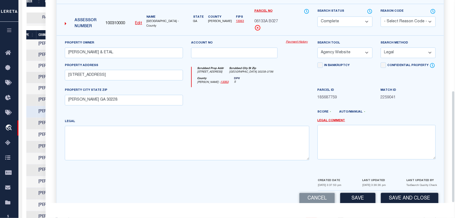
scroll to position [164, 0]
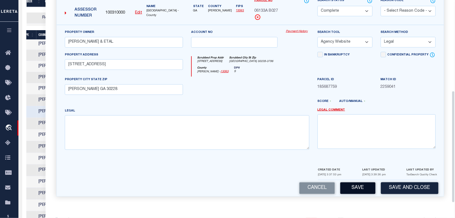
click at [361, 188] on button "Save" at bounding box center [357, 188] width 35 height 12
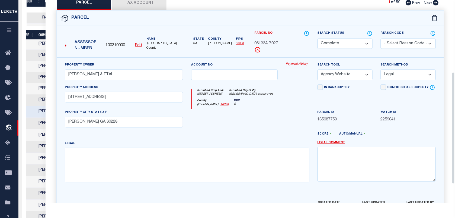
click at [136, 5] on button "Tax Account" at bounding box center [139, 3] width 54 height 14
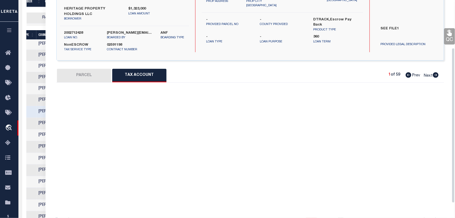
select select "100"
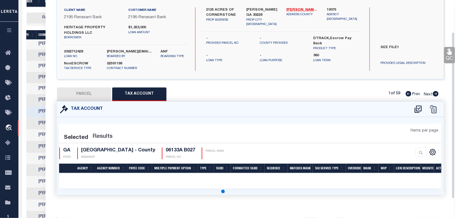
select select "100"
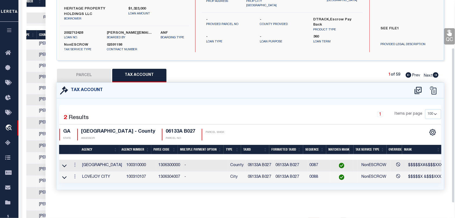
scroll to position [0, 0]
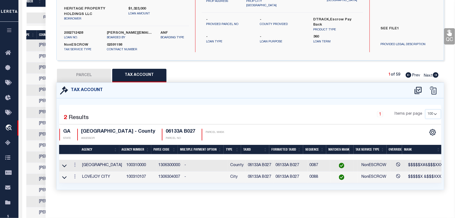
click at [446, 29] on icon at bounding box center [449, 32] width 7 height 7
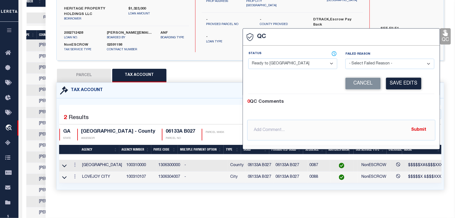
click at [280, 59] on select "- Select Status - Ready to QC Correct Incorrect" at bounding box center [292, 63] width 89 height 11
click at [249, 58] on select "- Select Status - Ready to QC Correct Incorrect" at bounding box center [292, 63] width 89 height 11
click at [402, 81] on button "Save Edits" at bounding box center [403, 84] width 35 height 12
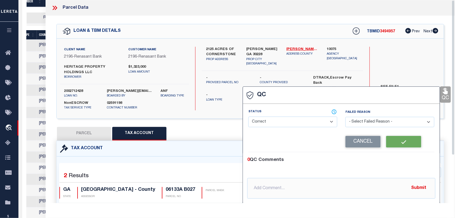
click at [73, 88] on label "2002712428" at bounding box center [81, 90] width 35 height 5
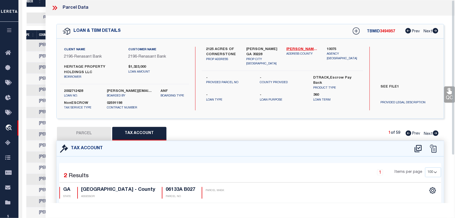
click at [389, 34] on div "TBMID 3494957 Prev Next" at bounding box center [392, 31] width 93 height 10
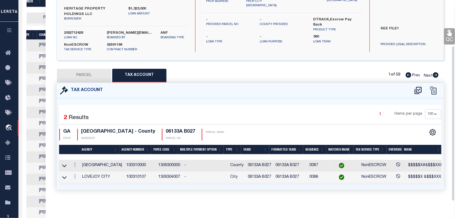
scroll to position [62, 0]
click at [183, 129] on h4 "06133A B027" at bounding box center [181, 132] width 30 height 6
drag, startPoint x: 450, startPoint y: 31, endPoint x: 447, endPoint y: 31, distance: 3.0
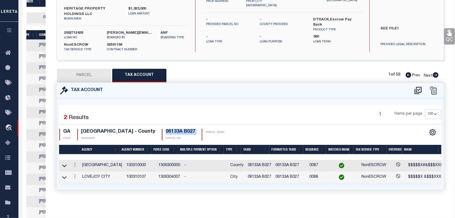
click at [450, 31] on icon at bounding box center [449, 33] width 5 height 6
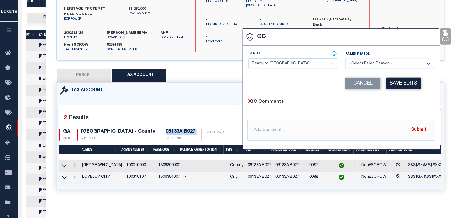
click at [319, 60] on select "- Select Status - Ready to QC Correct Incorrect" at bounding box center [292, 63] width 89 height 11
select select "COR"
click at [249, 58] on select "- Select Status - Ready to QC Correct Incorrect" at bounding box center [292, 63] width 89 height 11
click at [410, 78] on button "Save Edits" at bounding box center [403, 84] width 35 height 12
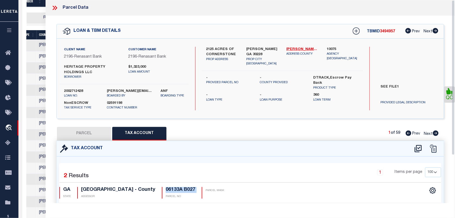
scroll to position [98, 0]
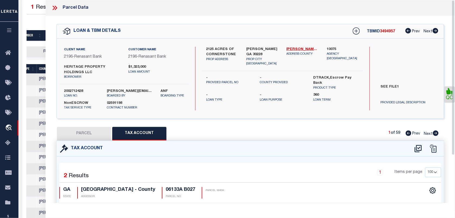
click at [60, 8] on div at bounding box center [56, 7] width 11 height 7
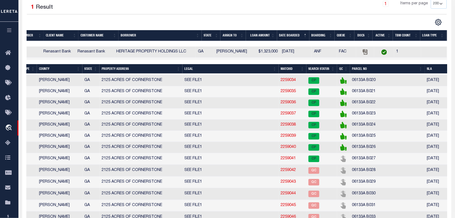
scroll to position [441, 0]
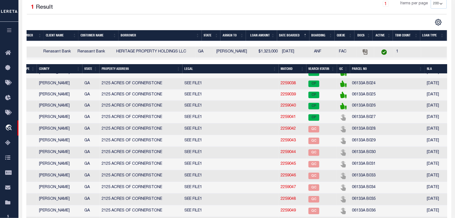
click at [354, 135] on td "06133A B028" at bounding box center [387, 129] width 75 height 12
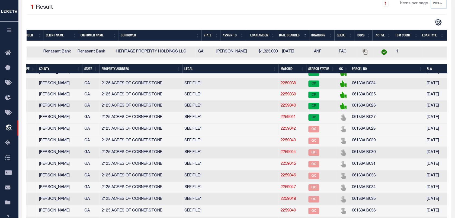
click at [290, 130] on link "2259042" at bounding box center [288, 129] width 15 height 4
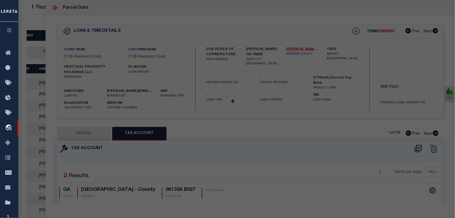
select select "AS"
select select
checkbox input "false"
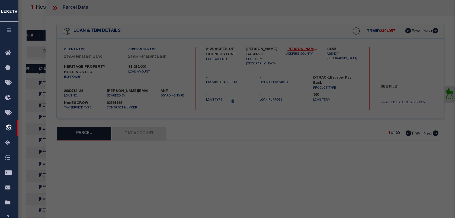
select select "QC"
type input "[PERSON_NAME] & ETAL"
select select "AGW"
select select "LEG"
type input "11106 CORNERSTONE LN"
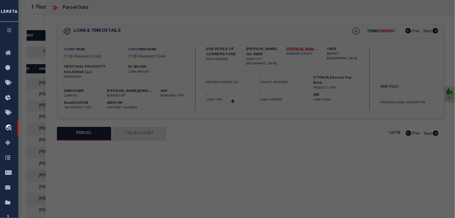
type input "[PERSON_NAME] GA 30228"
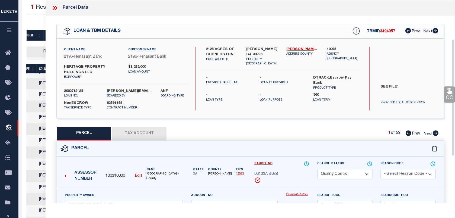
scroll to position [68, 0]
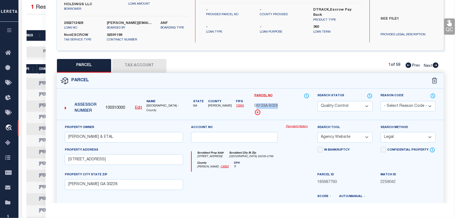
drag, startPoint x: 280, startPoint y: 106, endPoint x: 257, endPoint y: 105, distance: 23.3
click at [257, 105] on div "06133A B028" at bounding box center [281, 106] width 55 height 6
click at [169, 139] on input "[PERSON_NAME] & ETAL" at bounding box center [124, 137] width 118 height 11
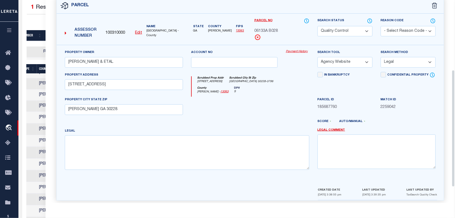
scroll to position [148, 0]
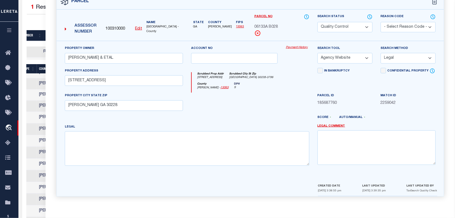
click at [349, 26] on select "Automated Search Bad Parcel Complete Duplicate Parcel High Dollar Reporting In …" at bounding box center [345, 27] width 55 height 11
select select "CP"
click at [318, 22] on select "Automated Search Bad Parcel Complete Duplicate Parcel High Dollar Reporting In …" at bounding box center [345, 27] width 55 height 11
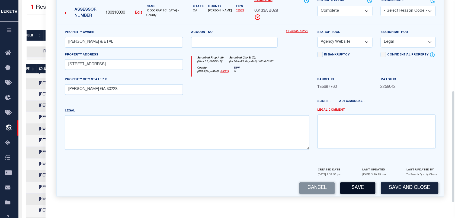
click at [357, 185] on button "Save" at bounding box center [357, 188] width 35 height 12
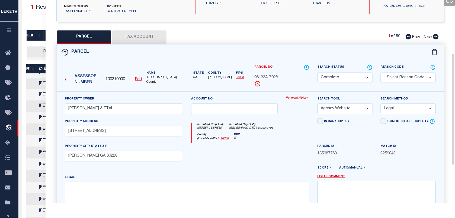
click at [132, 31] on button "Tax Account" at bounding box center [139, 37] width 54 height 14
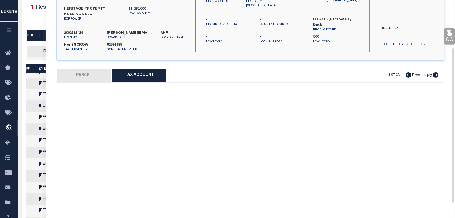
select select "100"
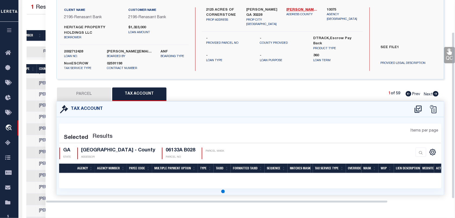
select select "100"
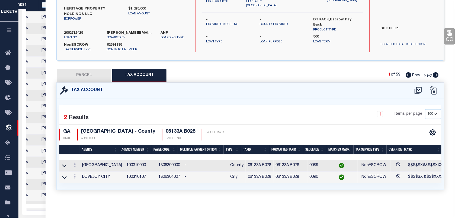
scroll to position [0, 145]
click at [448, 30] on icon at bounding box center [449, 33] width 5 height 6
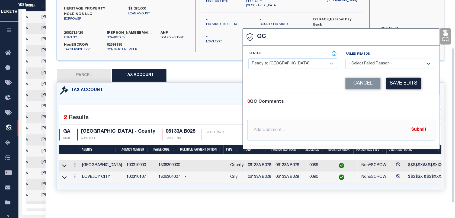
click at [296, 58] on select "- Select Status - Ready to QC Correct Incorrect" at bounding box center [292, 63] width 89 height 11
select select "COR"
click at [249, 58] on select "- Select Status - Ready to QC Correct Incorrect" at bounding box center [292, 63] width 89 height 11
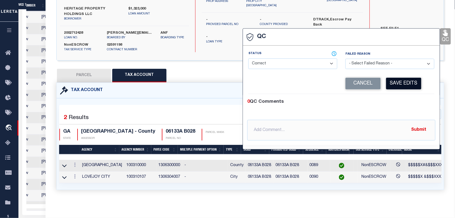
click at [399, 78] on button "Save Edits" at bounding box center [403, 84] width 35 height 12
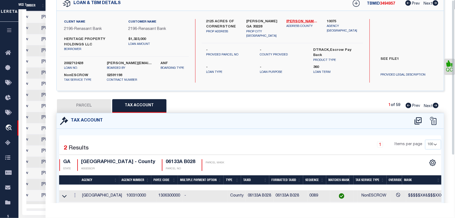
scroll to position [0, 0]
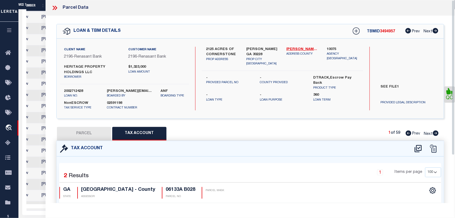
click at [53, 6] on icon at bounding box center [54, 8] width 2 height 4
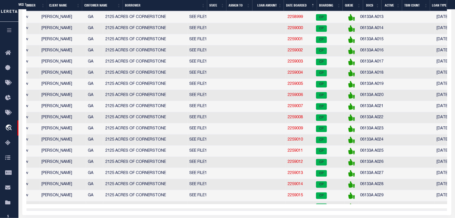
scroll to position [437, 0]
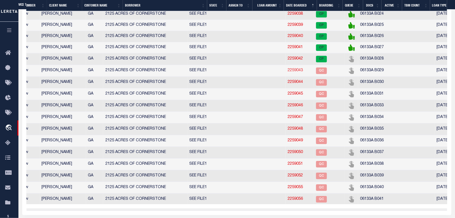
click at [297, 72] on link "2259043" at bounding box center [295, 70] width 15 height 4
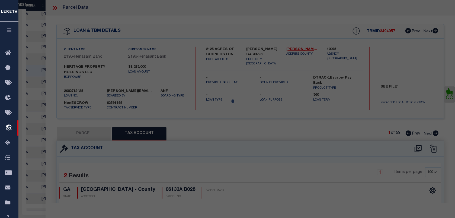
select select "AS"
select select
checkbox input "false"
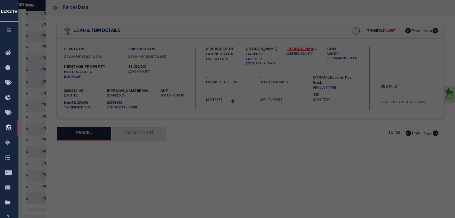
select select "QC"
type input "[PERSON_NAME] & ETAL"
select select "AGW"
select select "LEG"
type input "11102 CORNERSTONE LN"
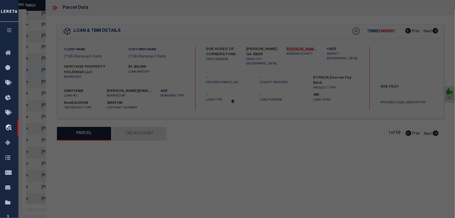
type input "[PERSON_NAME] GA 30228"
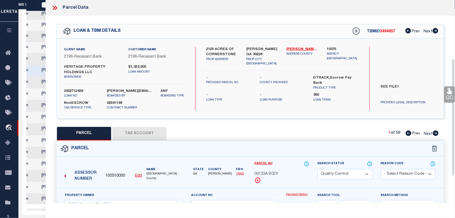
click at [342, 169] on select "Automated Search Bad Parcel Complete Duplicate Parcel High Dollar Reporting In …" at bounding box center [345, 174] width 55 height 11
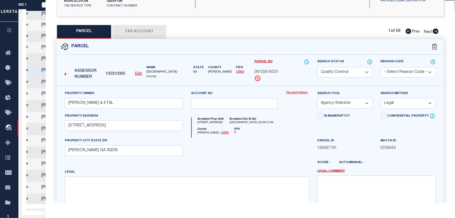
click at [342, 73] on select "Automated Search Bad Parcel Complete Duplicate Parcel High Dollar Reporting In …" at bounding box center [345, 72] width 55 height 11
drag, startPoint x: 342, startPoint y: 73, endPoint x: 346, endPoint y: 71, distance: 4.9
click at [342, 73] on select "Automated Search Bad Parcel Complete Duplicate Parcel High Dollar Reporting In …" at bounding box center [345, 72] width 55 height 11
click at [365, 71] on select "Automated Search Bad Parcel Complete Duplicate Parcel High Dollar Reporting In …" at bounding box center [345, 72] width 55 height 11
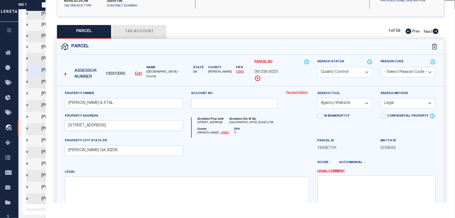
scroll to position [0, 145]
click at [318, 67] on select "Automated Search Bad Parcel Complete Duplicate Parcel High Dollar Reporting In …" at bounding box center [345, 72] width 55 height 11
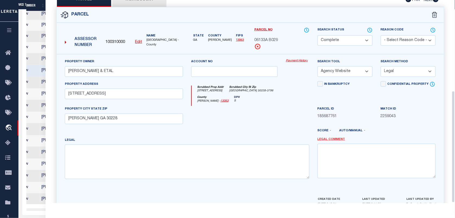
scroll to position [164, 0]
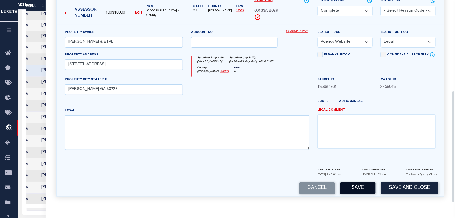
click at [360, 191] on button "Save" at bounding box center [357, 188] width 35 height 12
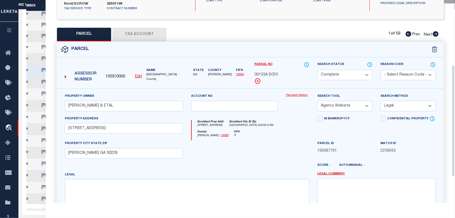
scroll to position [96, 0]
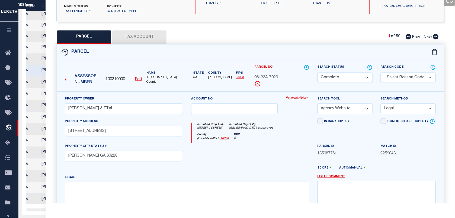
select select "AS"
select select
checkbox input "false"
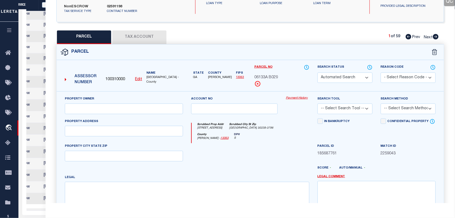
select select "CP"
type input "[PERSON_NAME] & ETAL"
select select "AGW"
select select "LEG"
type input "11102 CORNERSTONE LN"
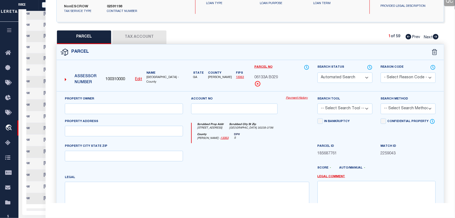
type input "[PERSON_NAME] GA 30228"
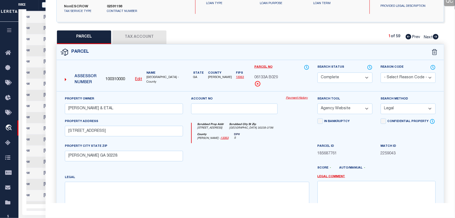
scroll to position [0, 145]
click at [132, 37] on button "Tax Account" at bounding box center [139, 37] width 54 height 14
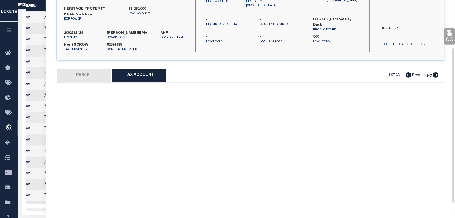
select select "100"
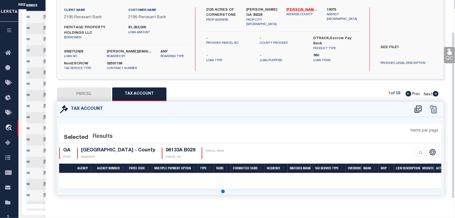
scroll to position [39, 0]
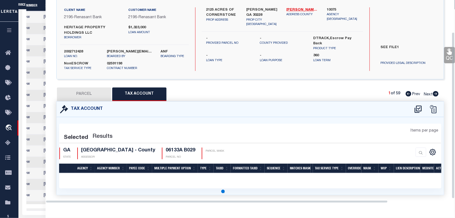
select select "100"
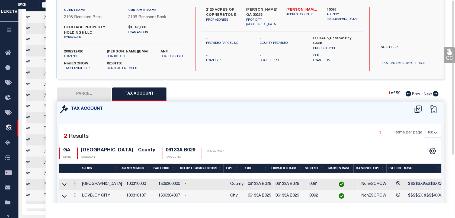
click at [448, 63] on link "QC" at bounding box center [449, 55] width 11 height 16
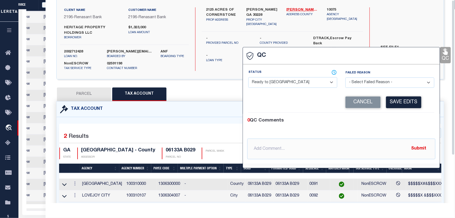
click at [282, 88] on select "- Select Status - Ready to QC Correct Incorrect" at bounding box center [292, 82] width 89 height 11
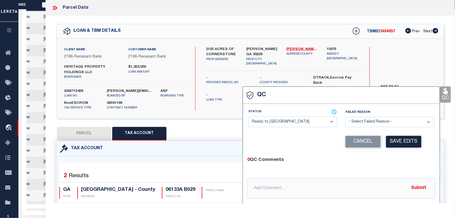
scroll to position [0, 145]
select select "COR"
click at [249, 117] on select "- Select Status - Ready to QC Correct Incorrect" at bounding box center [292, 121] width 89 height 11
click at [396, 140] on button "Save Edits" at bounding box center [403, 142] width 35 height 12
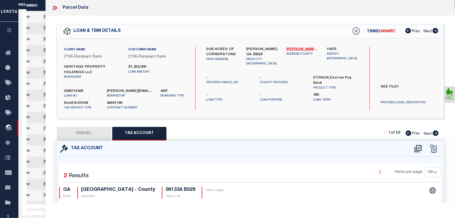
click at [56, 10] on icon at bounding box center [54, 7] width 7 height 7
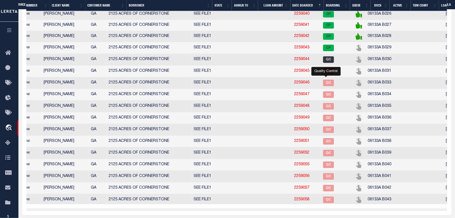
scroll to position [471, 0]
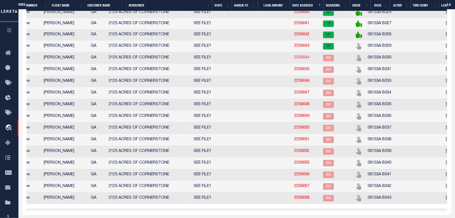
click at [302, 59] on link "2259044" at bounding box center [302, 58] width 15 height 4
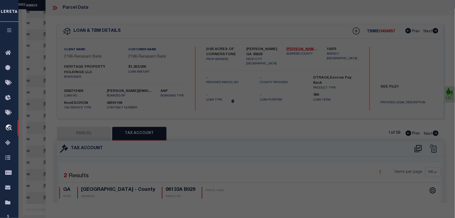
select select "AS"
select select
checkbox input "false"
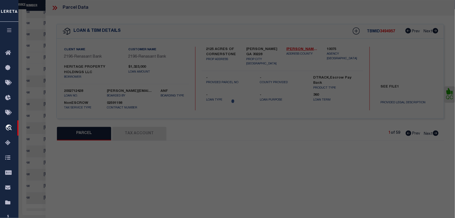
select select "QC"
type input "[PERSON_NAME] & ETAL"
select select "AGW"
select select "LEG"
type input "11098 CORNERSTONE LN"
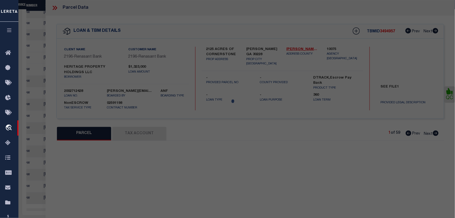
type input "[PERSON_NAME] GA 30228"
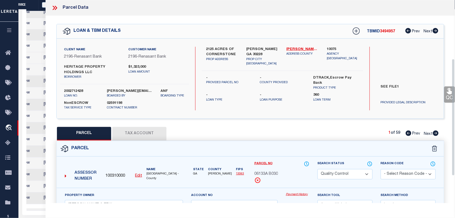
click at [334, 169] on select "Automated Search Bad Parcel Complete Duplicate Parcel High Dollar Reporting In …" at bounding box center [345, 174] width 55 height 11
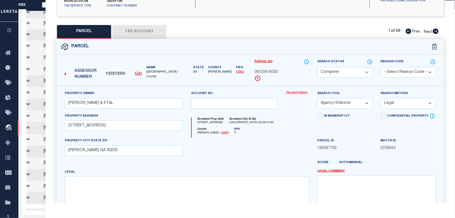
click at [318, 67] on select "Automated Search Bad Parcel Complete Duplicate Parcel High Dollar Reporting In …" at bounding box center [345, 72] width 55 height 11
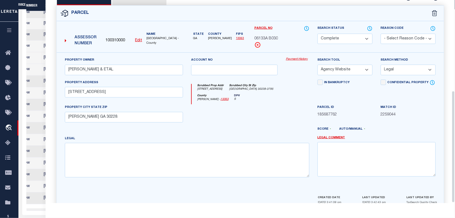
scroll to position [164, 0]
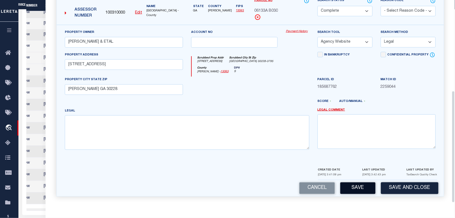
click at [358, 189] on button "Save" at bounding box center [357, 188] width 35 height 12
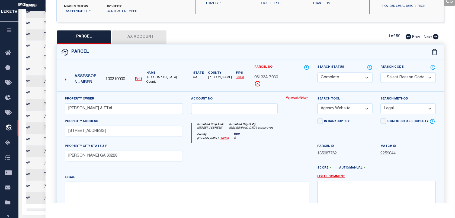
select select "AS"
select select
checkbox input "false"
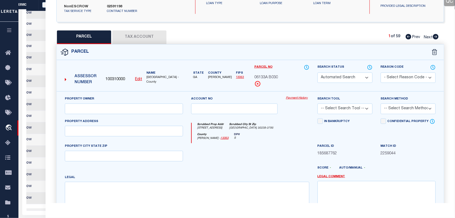
select select "CP"
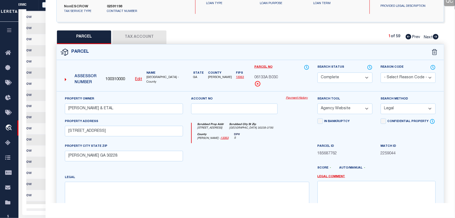
scroll to position [0, 145]
click at [149, 37] on button "Tax Account" at bounding box center [139, 37] width 54 height 14
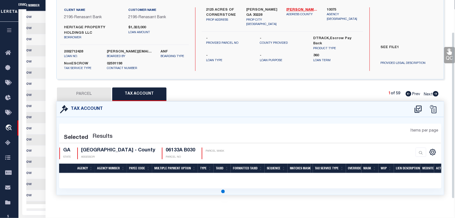
scroll to position [39, 0]
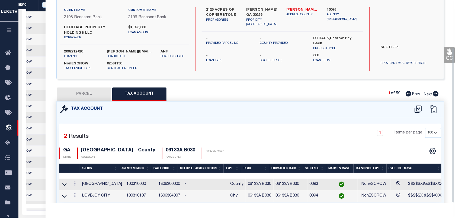
click at [446, 47] on link "QC" at bounding box center [449, 55] width 11 height 16
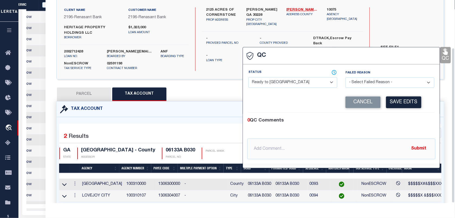
click at [299, 77] on select "- Select Status - Ready to QC Correct Incorrect" at bounding box center [292, 82] width 89 height 11
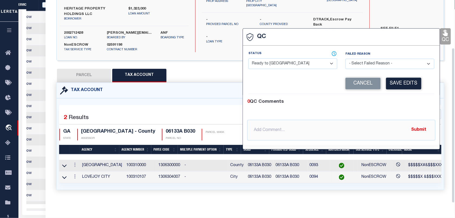
scroll to position [0, 145]
click at [249, 58] on select "- Select Status - Ready to QC Correct Incorrect" at bounding box center [292, 63] width 89 height 11
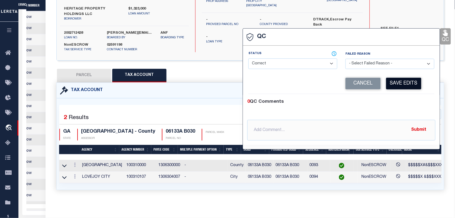
click at [393, 81] on button "Save Edits" at bounding box center [403, 84] width 35 height 12
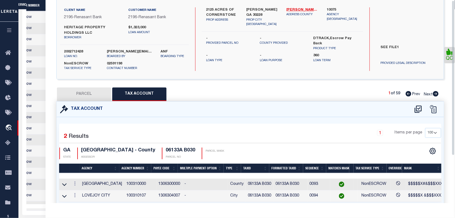
scroll to position [0, 0]
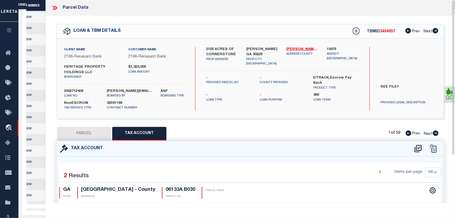
click at [57, 7] on icon at bounding box center [56, 8] width 2 height 4
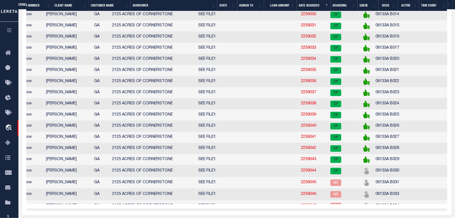
scroll to position [407, 0]
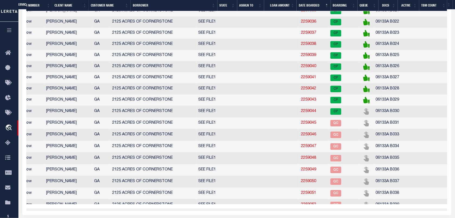
click at [381, 94] on td "06133A B028" at bounding box center [413, 88] width 79 height 11
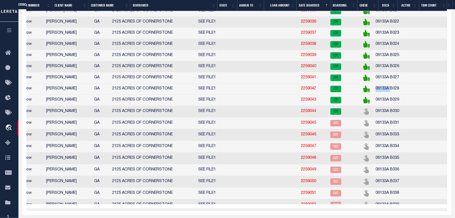
click at [381, 94] on td "06133A B028" at bounding box center [413, 88] width 79 height 11
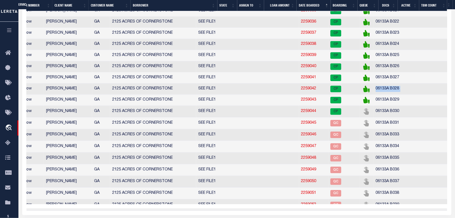
click at [381, 94] on td "06133A B028" at bounding box center [413, 88] width 79 height 11
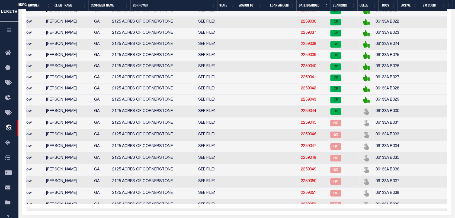
click at [390, 105] on td "06133A B029" at bounding box center [413, 99] width 79 height 11
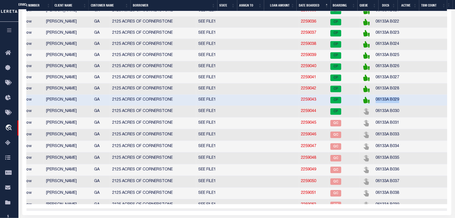
drag, startPoint x: 390, startPoint y: 133, endPoint x: 375, endPoint y: 132, distance: 15.0
click at [375, 105] on td "06133A B029" at bounding box center [413, 99] width 79 height 11
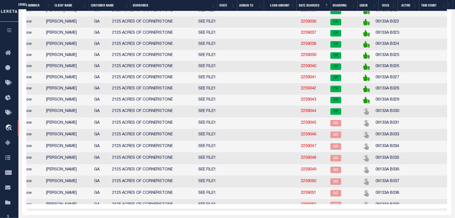
click at [392, 117] on td "06133A B030" at bounding box center [413, 111] width 79 height 12
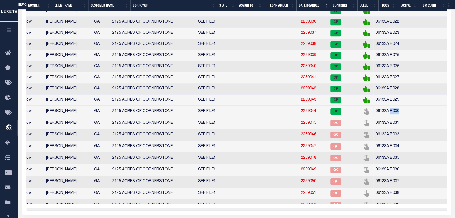
click at [392, 117] on td "06133A B030" at bounding box center [413, 111] width 79 height 12
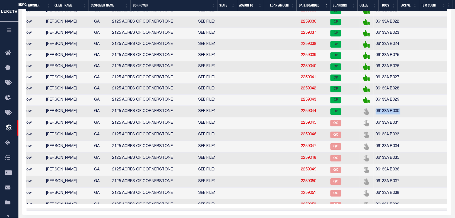
click at [392, 117] on td "06133A B030" at bounding box center [413, 111] width 79 height 12
